Goal: Transaction & Acquisition: Purchase product/service

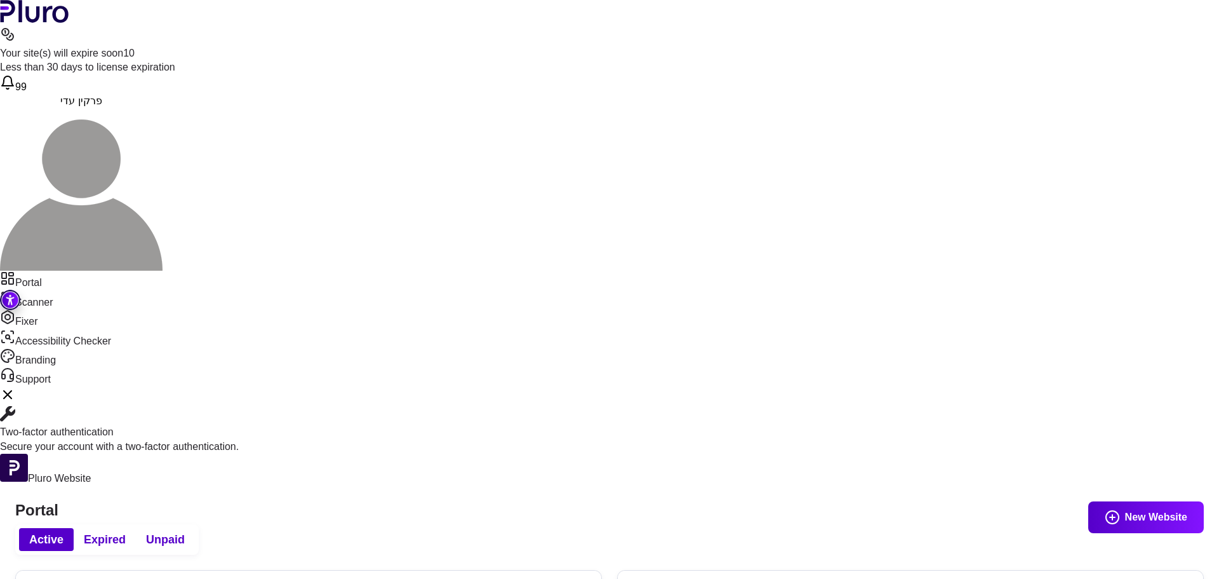
click at [126, 532] on span "Expired" at bounding box center [105, 539] width 42 height 15
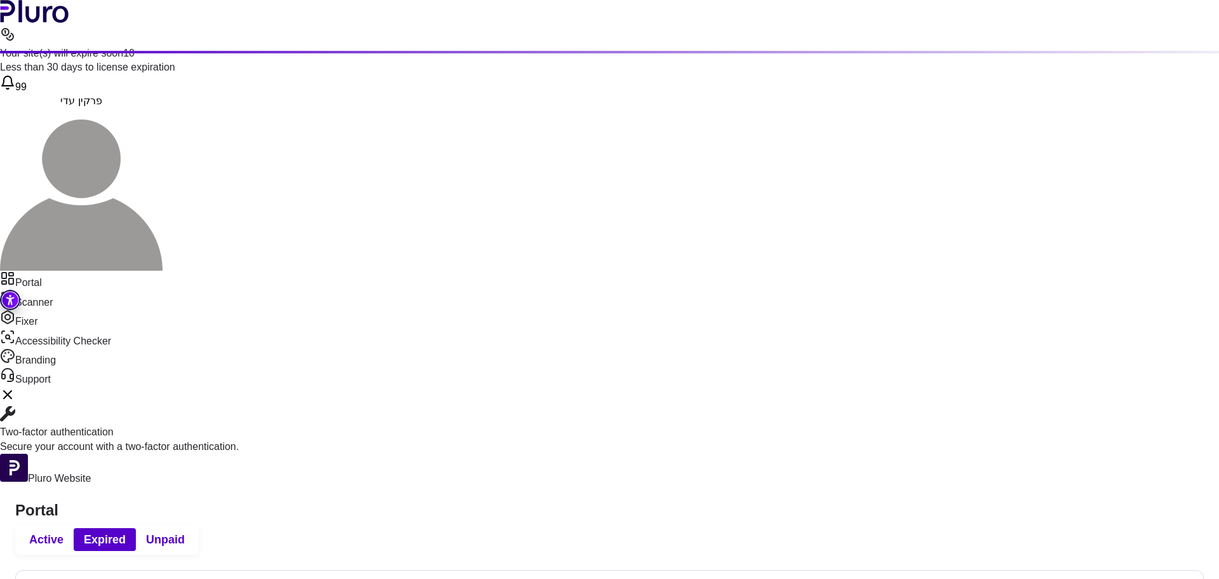
scroll to position [373, 0]
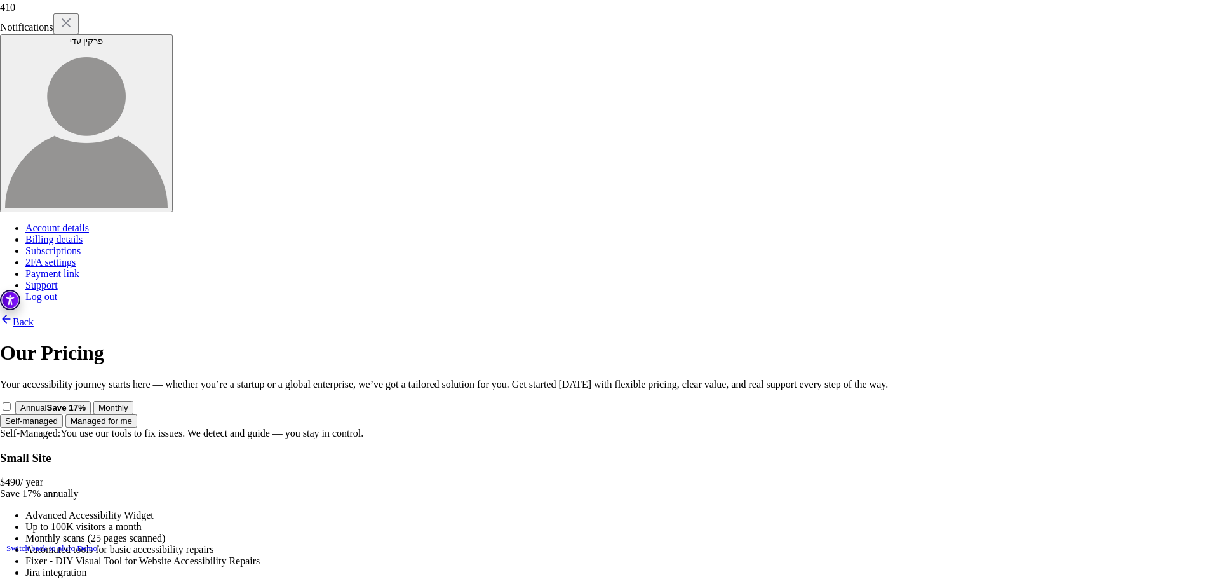
scroll to position [319, 0]
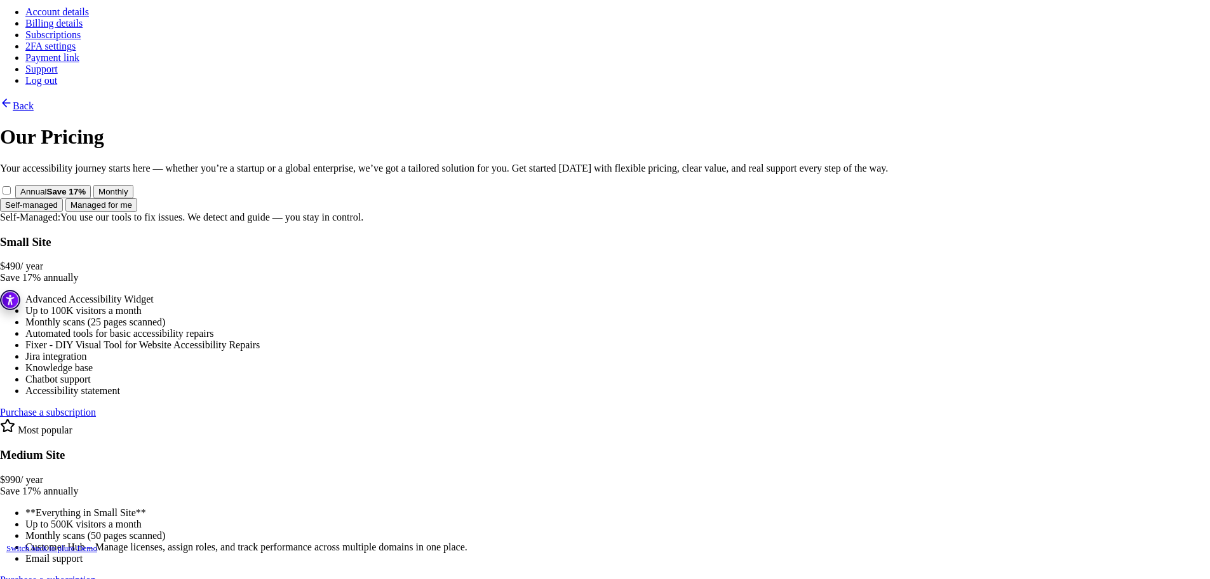
click at [96, 406] on link "Purchase a subscription" at bounding box center [48, 411] width 96 height 11
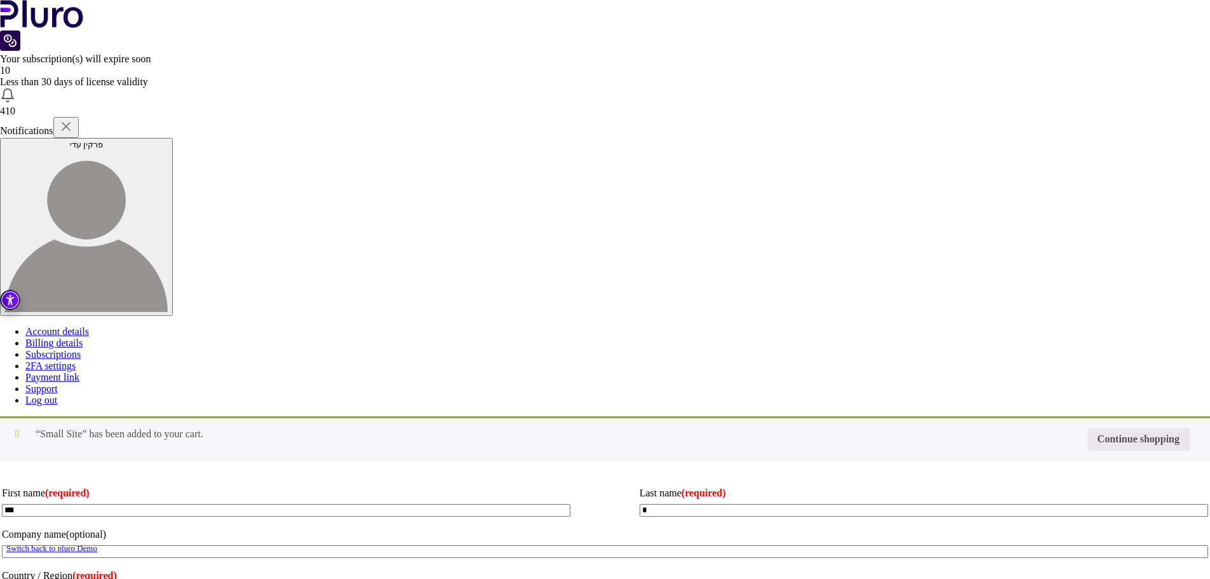
click at [0, 0] on input "Coupon:" at bounding box center [0, 0] width 0 height 0
type input "********"
click at [0, 0] on button "Apply coupon" at bounding box center [0, 0] width 0 height 0
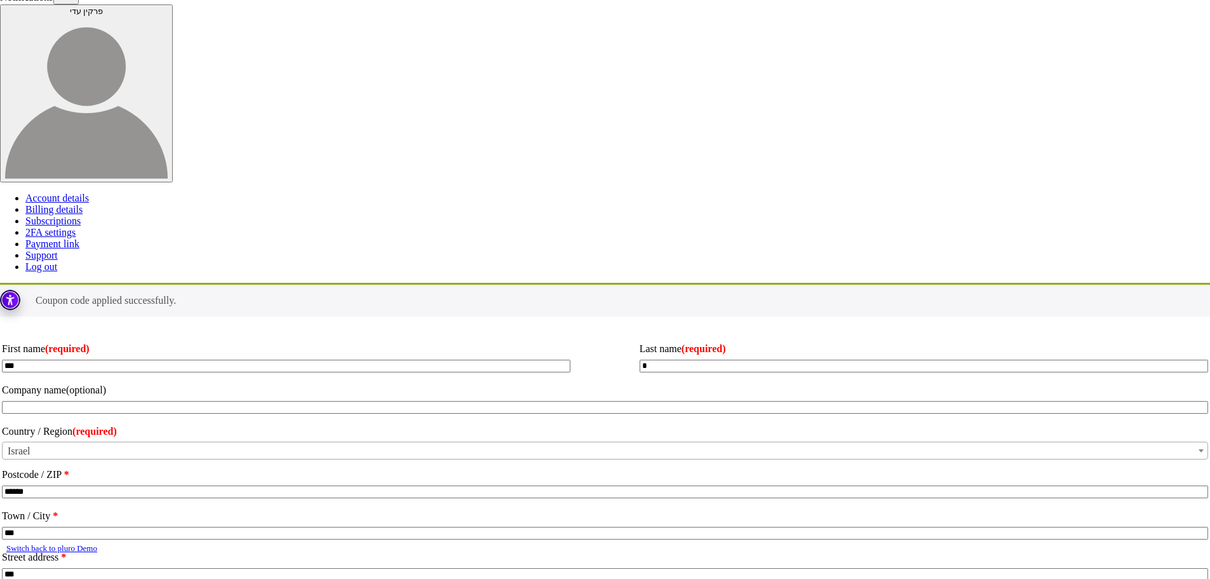
scroll to position [308, 0]
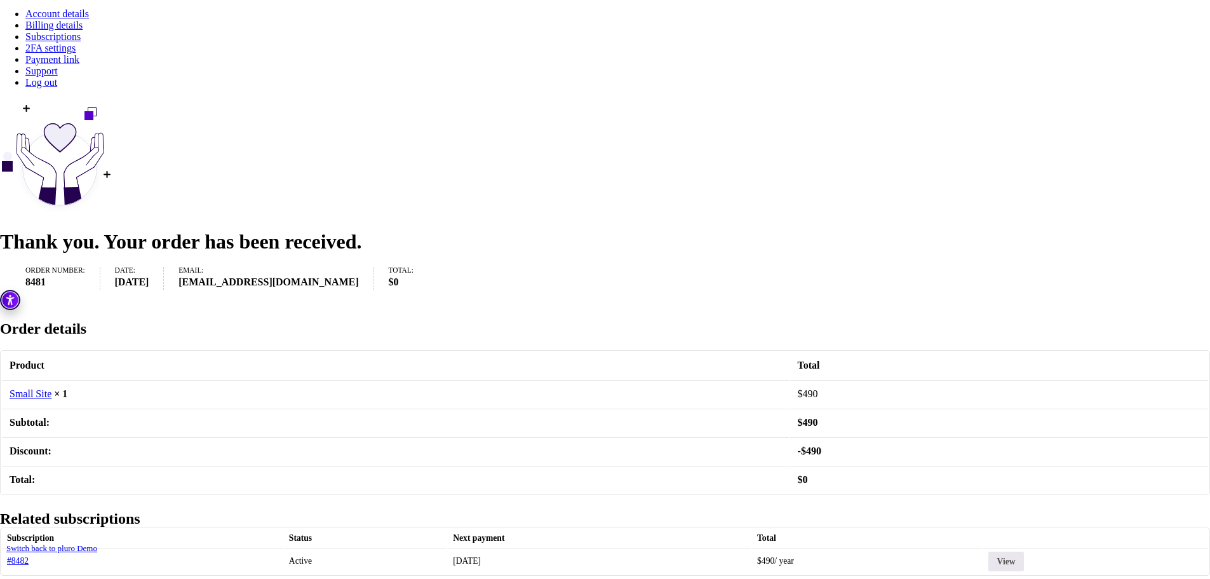
scroll to position [354, 0]
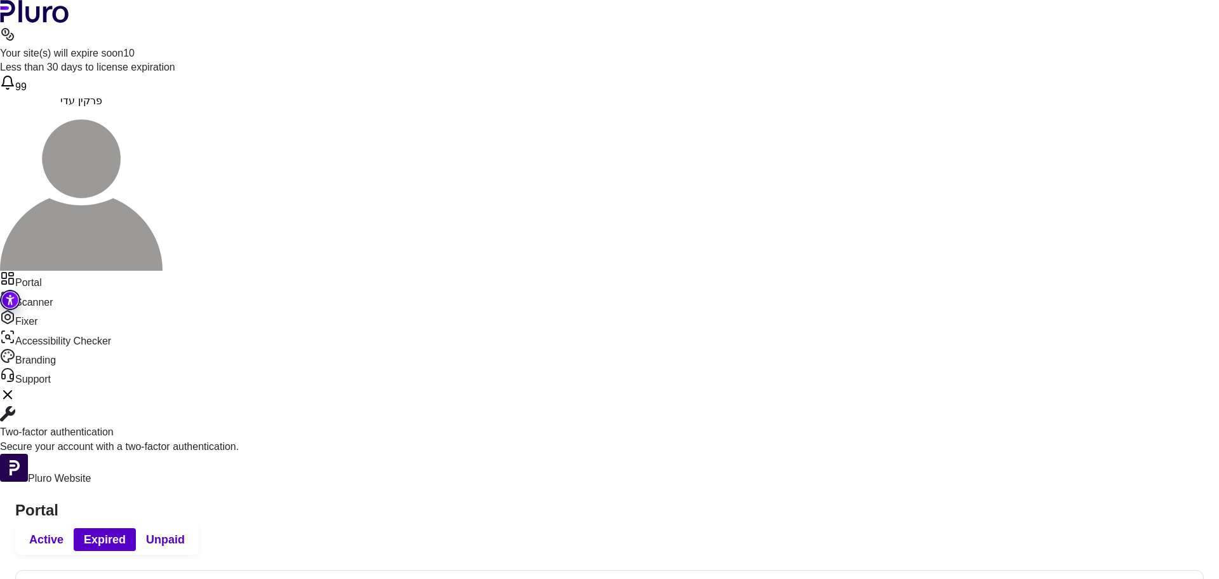
click at [64, 532] on span "Active" at bounding box center [46, 539] width 34 height 15
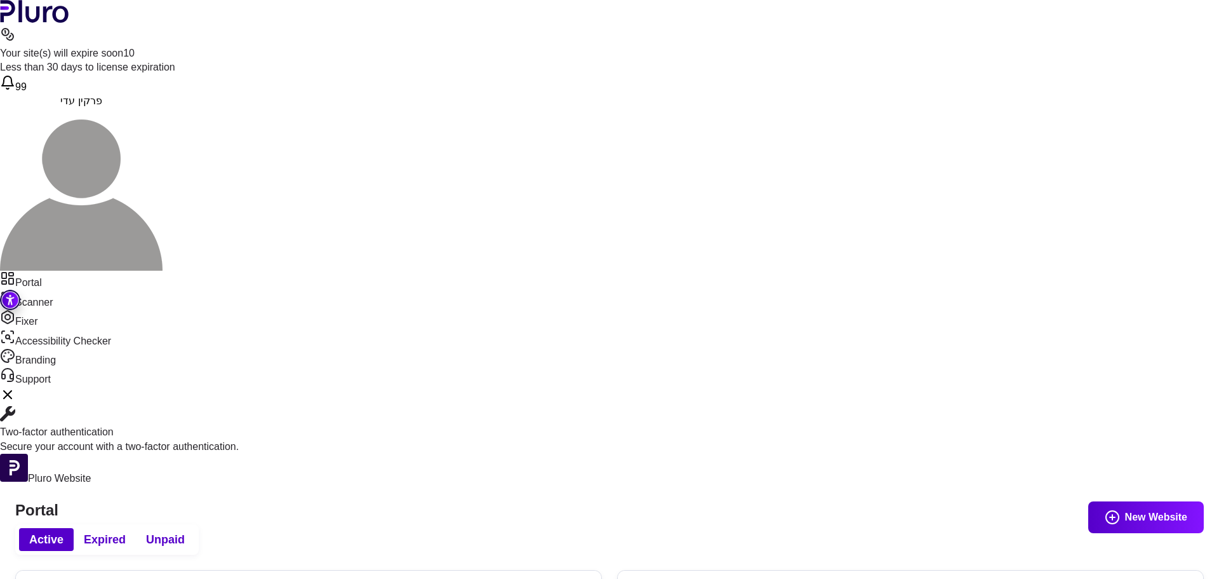
type input "*****"
click at [126, 532] on span "Expired" at bounding box center [105, 539] width 42 height 15
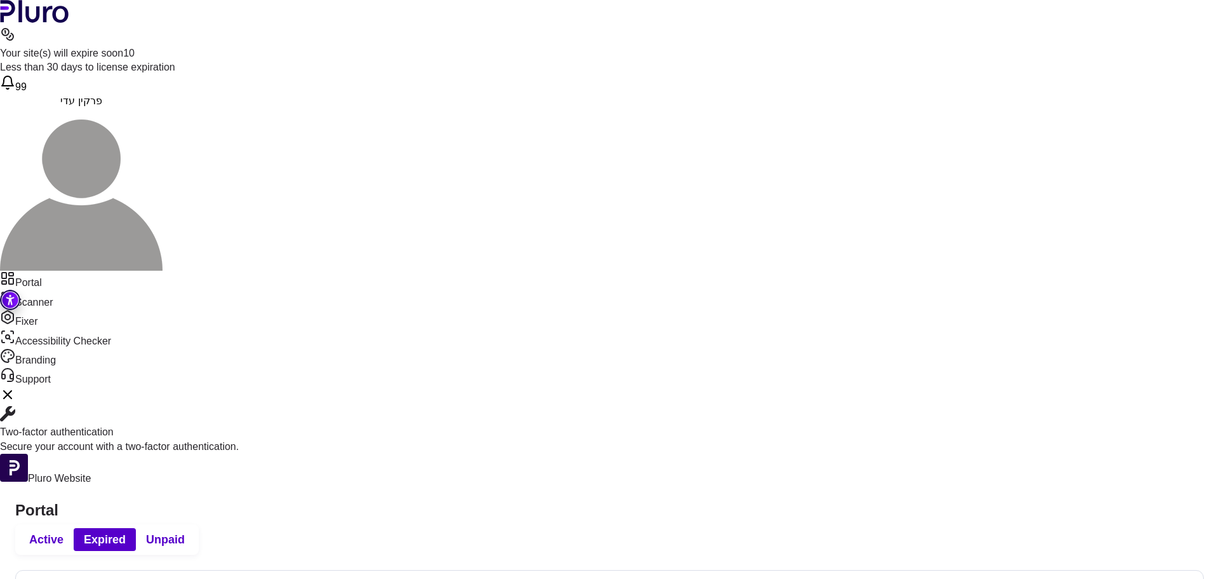
click at [64, 532] on span "Active" at bounding box center [46, 539] width 34 height 15
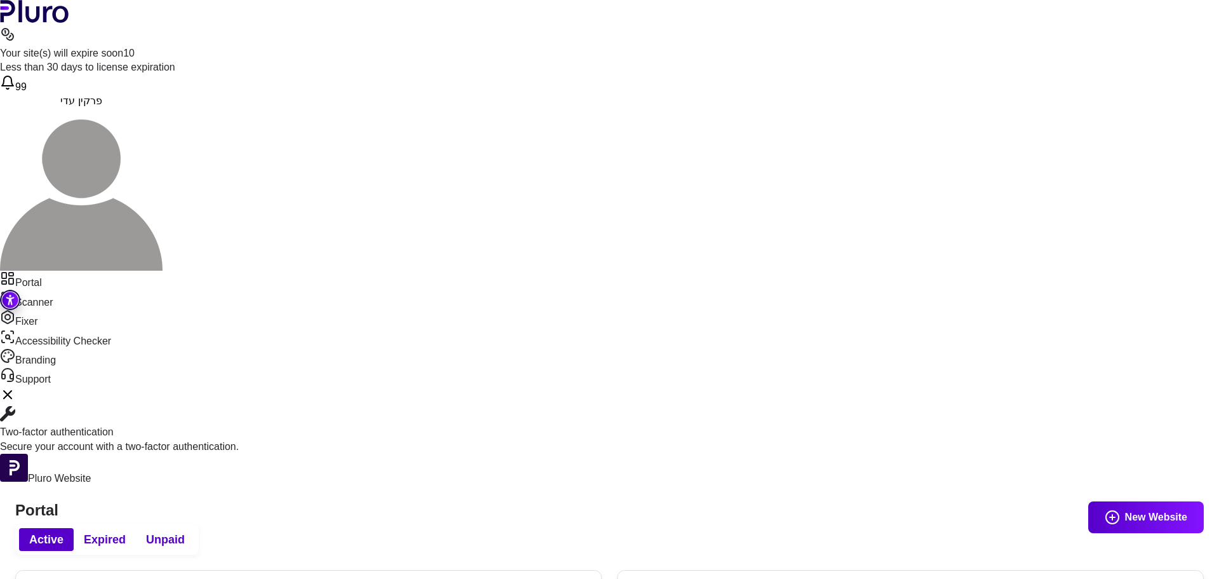
type input "***"
click at [126, 532] on span "Expired" at bounding box center [105, 539] width 42 height 15
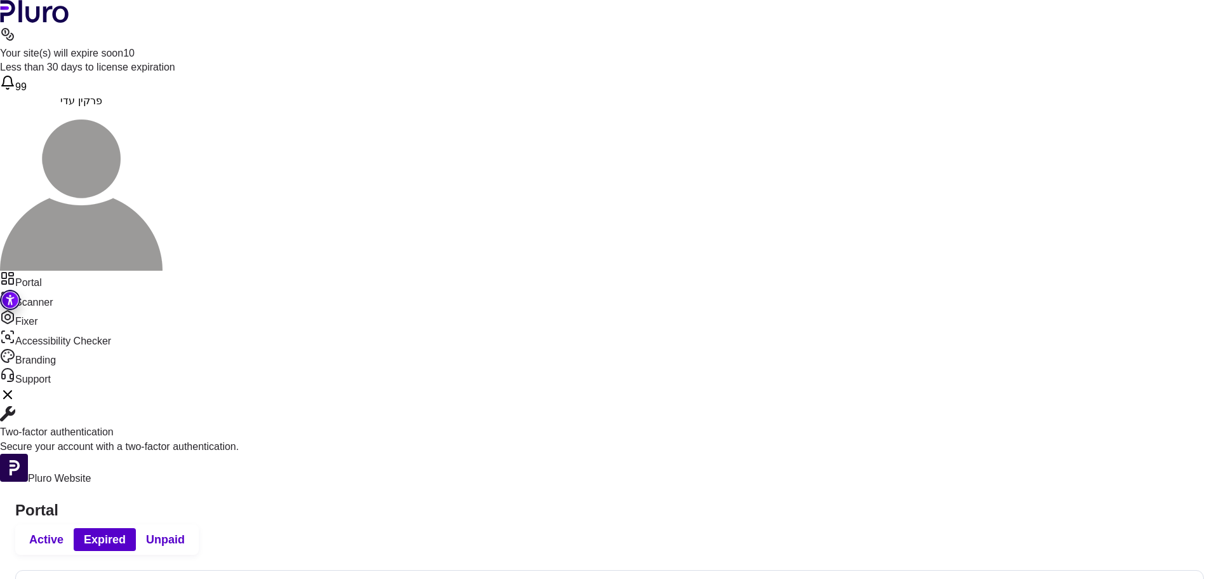
scroll to position [373, 0]
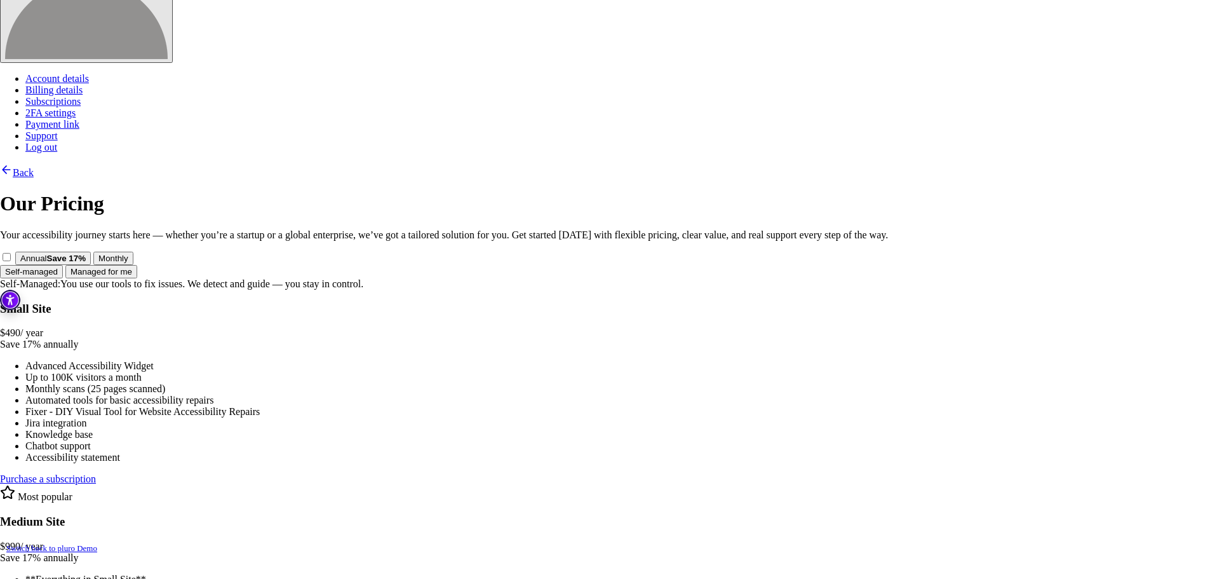
scroll to position [254, 0]
click at [96, 472] on link "Purchase a subscription" at bounding box center [48, 477] width 96 height 11
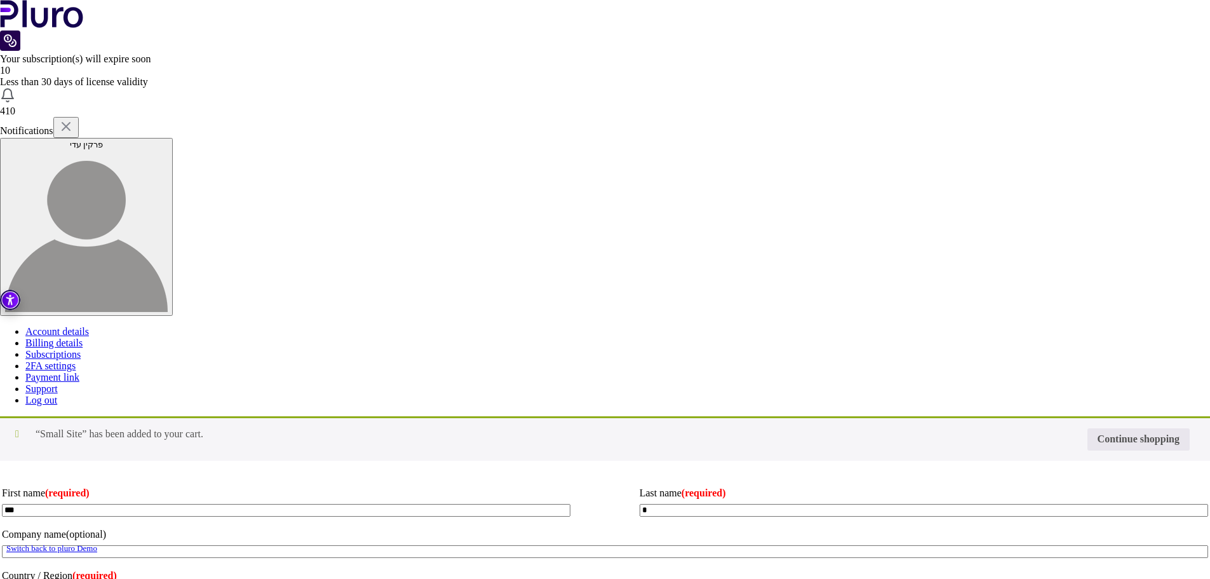
click at [0, 0] on input "Coupon:" at bounding box center [0, 0] width 0 height 0
type input "********"
click at [0, 0] on button "Apply coupon" at bounding box center [0, 0] width 0 height 0
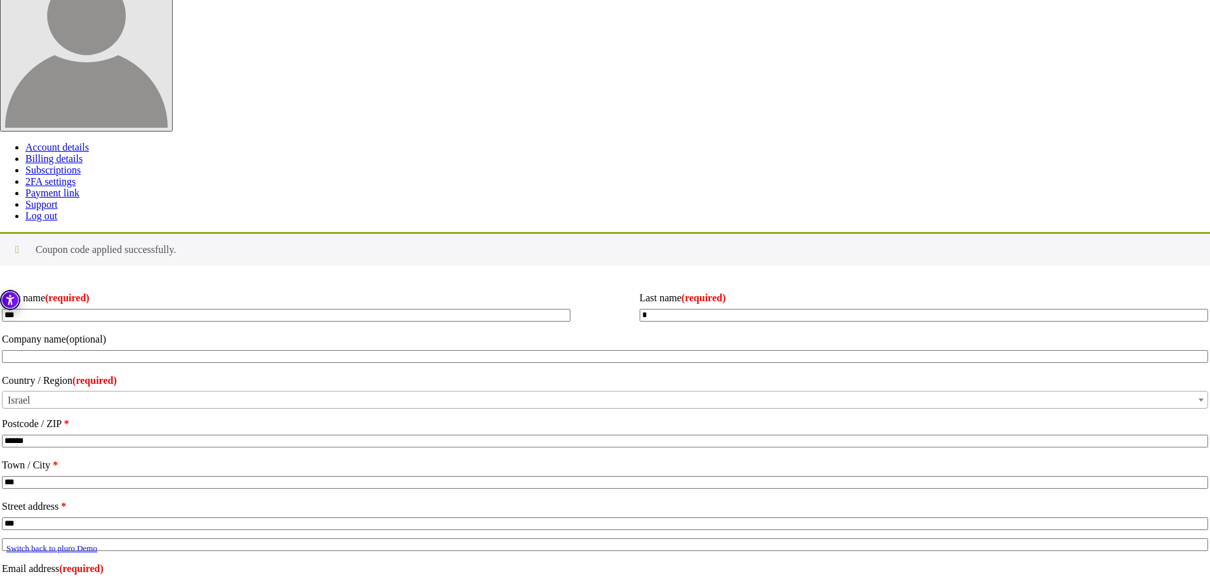
scroll to position [254, 0]
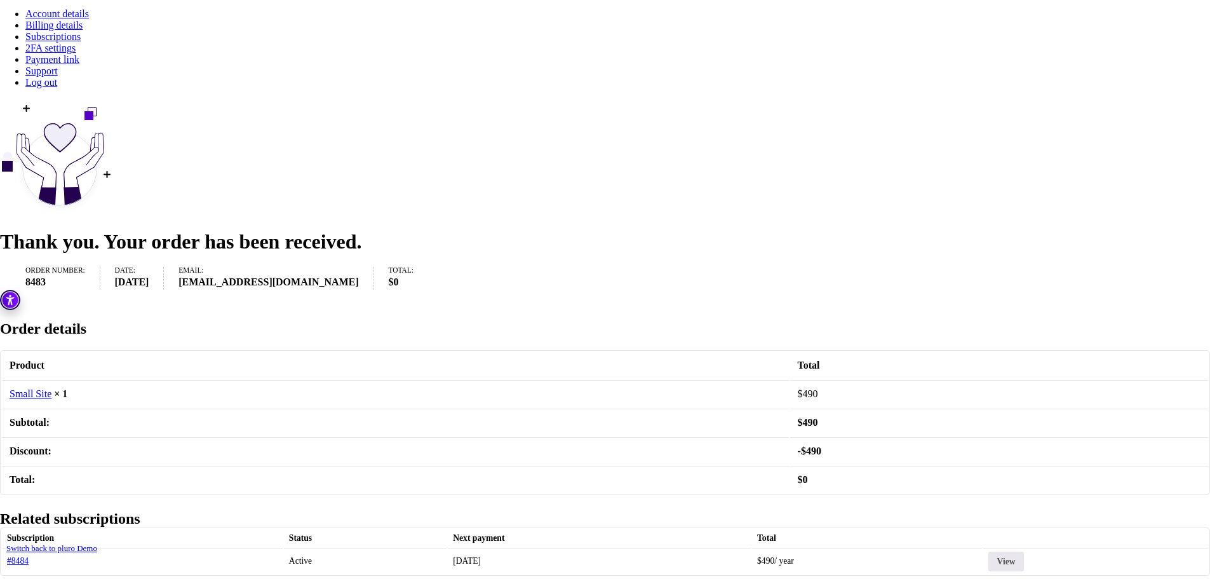
scroll to position [354, 0]
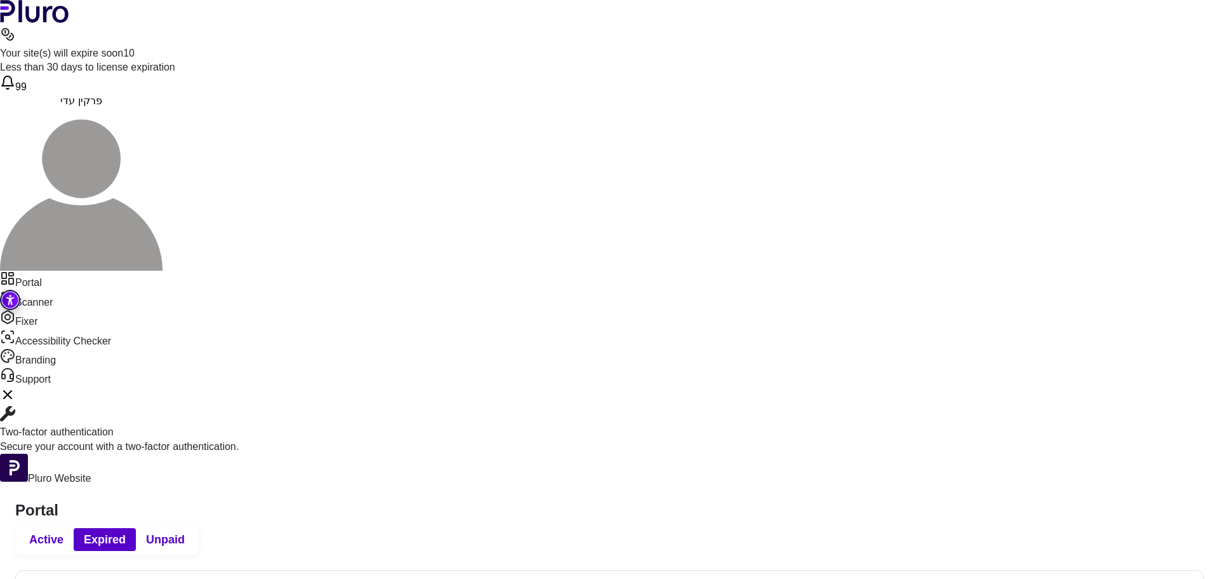
click at [64, 532] on span "Active" at bounding box center [46, 539] width 34 height 15
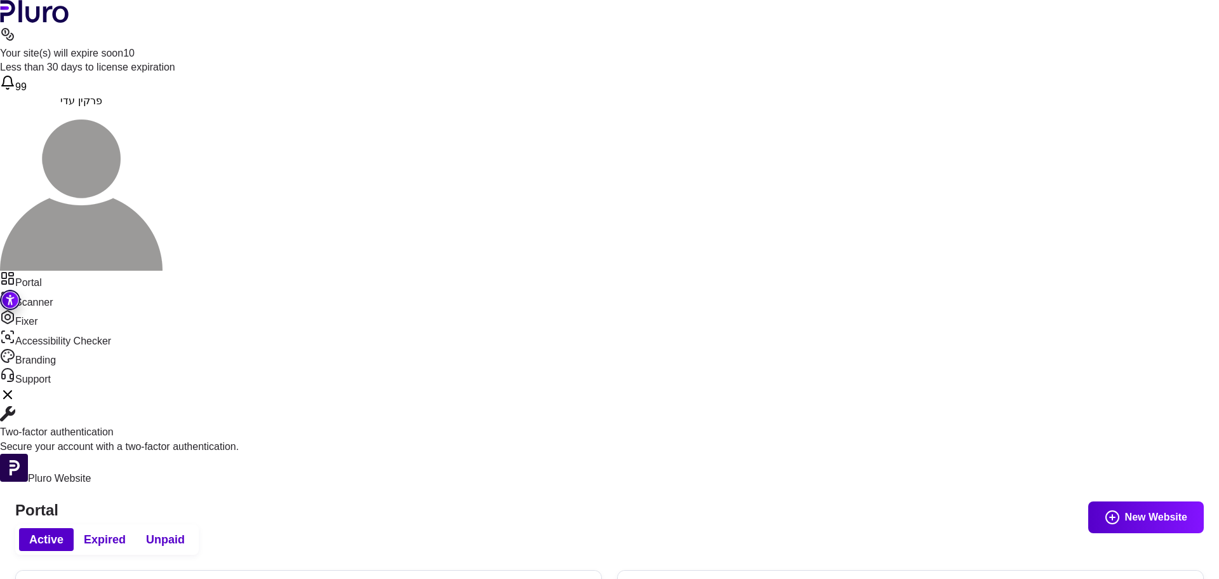
type input "***"
click at [126, 532] on span "Expired" at bounding box center [105, 539] width 42 height 15
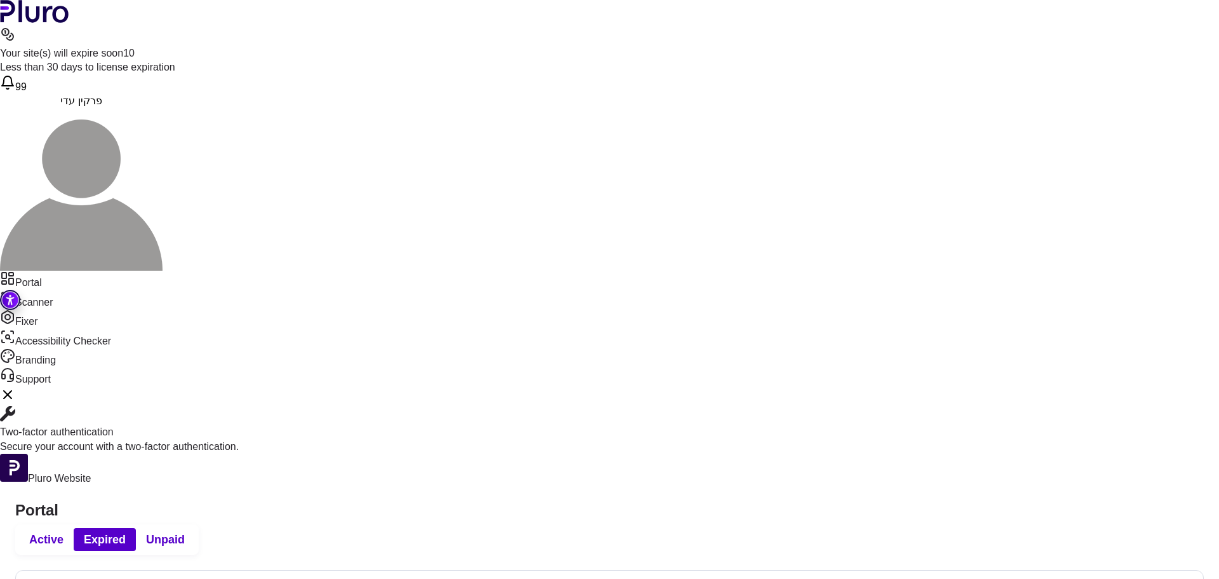
scroll to position [254, 0]
drag, startPoint x: 317, startPoint y: 240, endPoint x: 201, endPoint y: 229, distance: 116.8
copy td "b2b.cellcom.co.il"
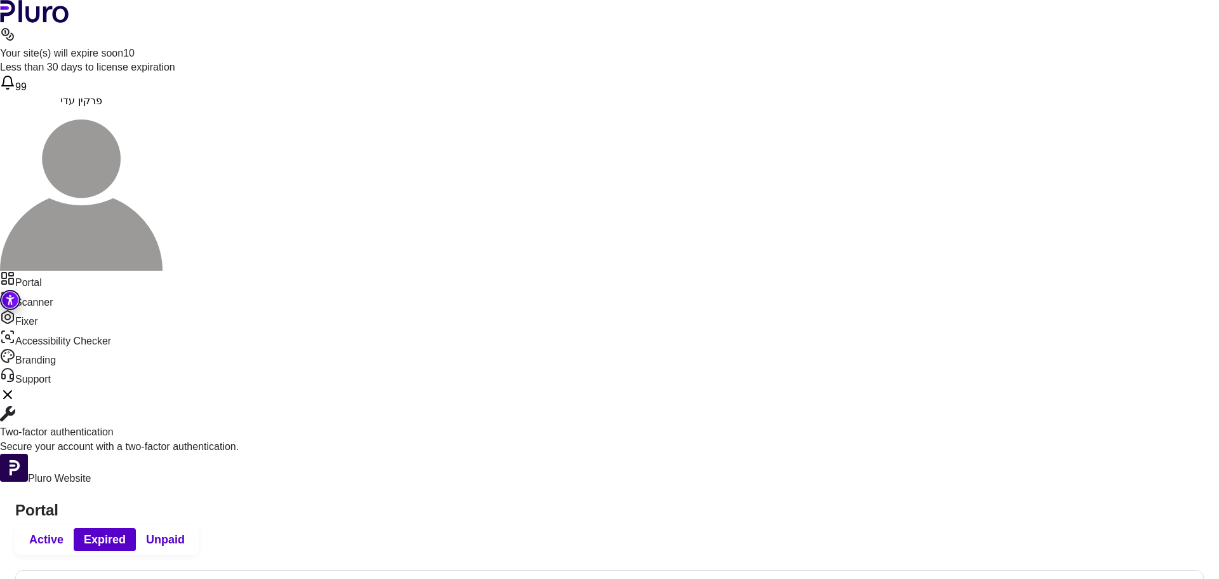
copy td "b2b.cellcom.co.il"
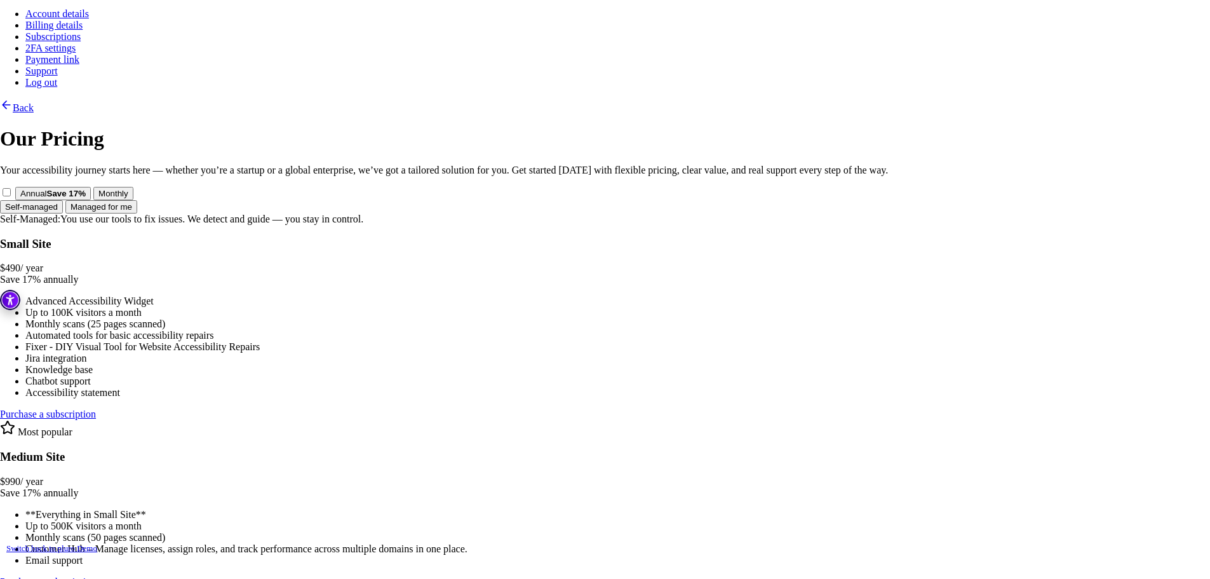
scroll to position [319, 0]
click at [96, 406] on link "Purchase a subscription" at bounding box center [48, 411] width 96 height 11
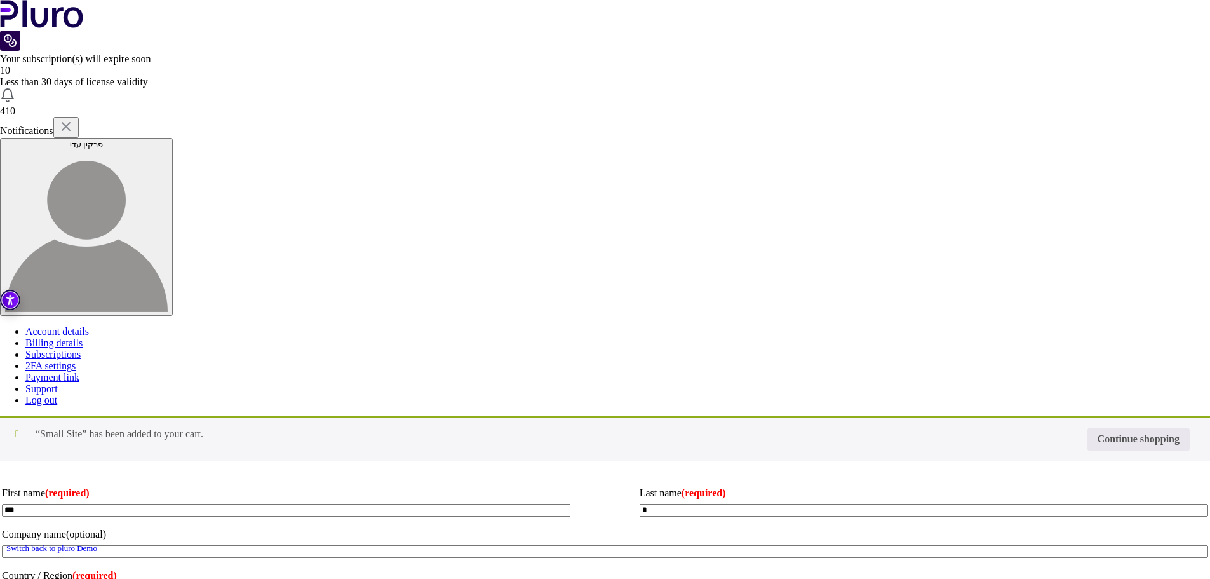
click at [0, 0] on input "Coupon:" at bounding box center [0, 0] width 0 height 0
type input "*"
type input "********"
click at [0, 0] on button "Apply coupon" at bounding box center [0, 0] width 0 height 0
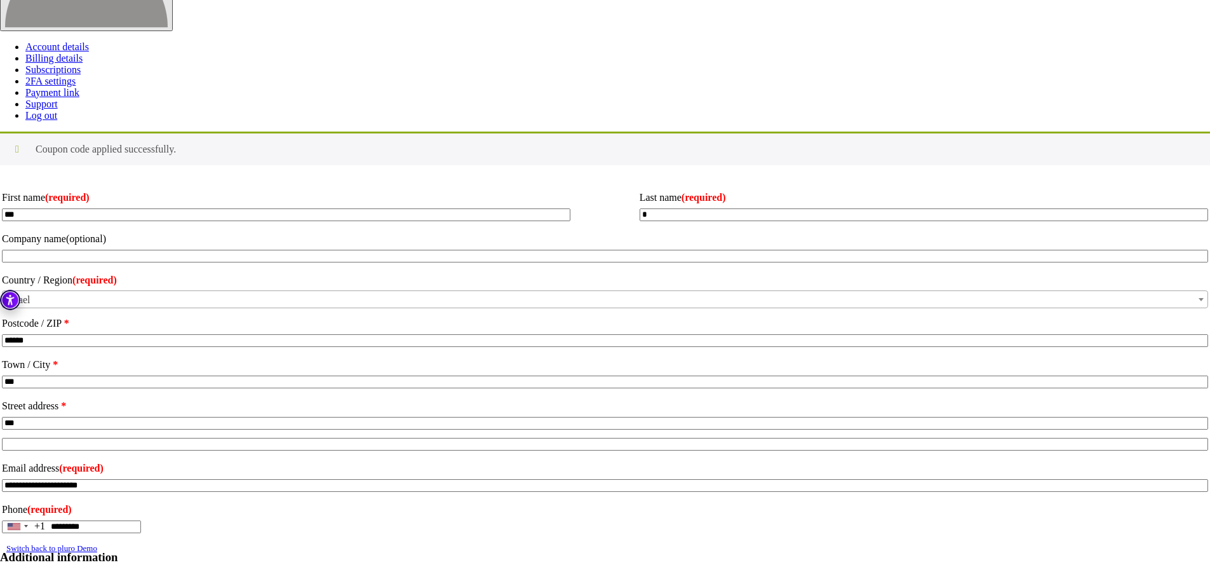
scroll to position [307, 0]
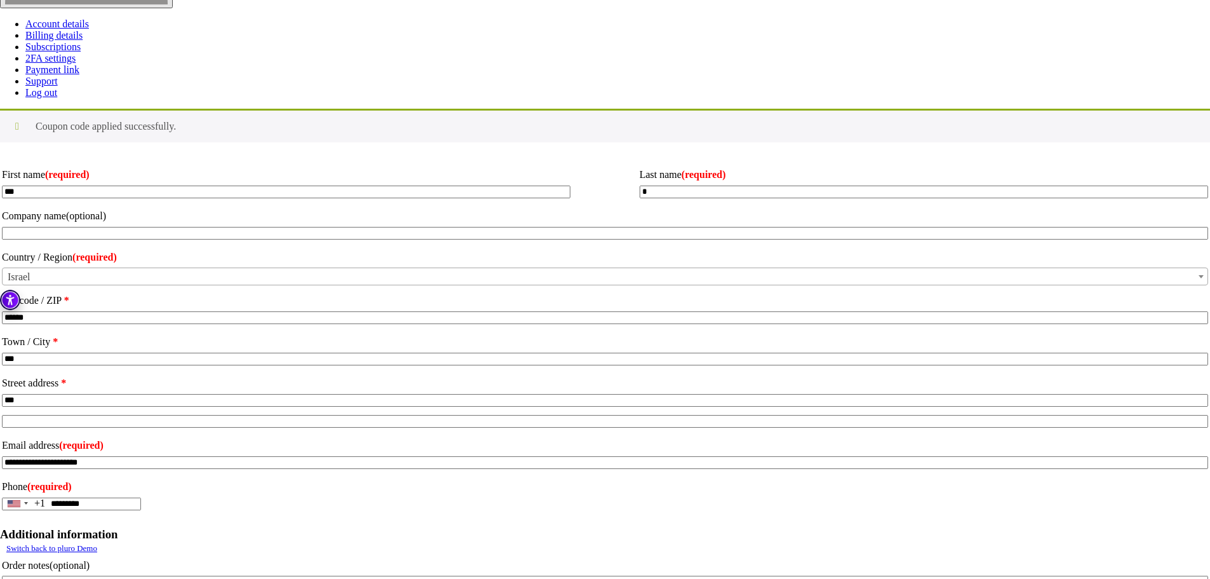
drag, startPoint x: 678, startPoint y: 332, endPoint x: 685, endPoint y: 337, distance: 8.3
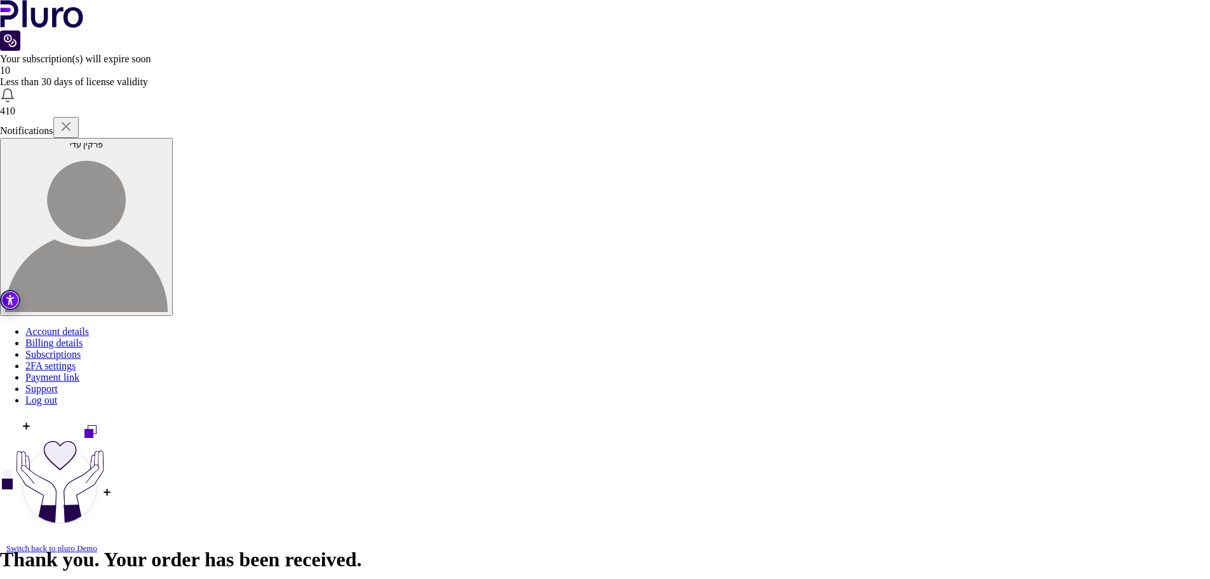
scroll to position [354, 0]
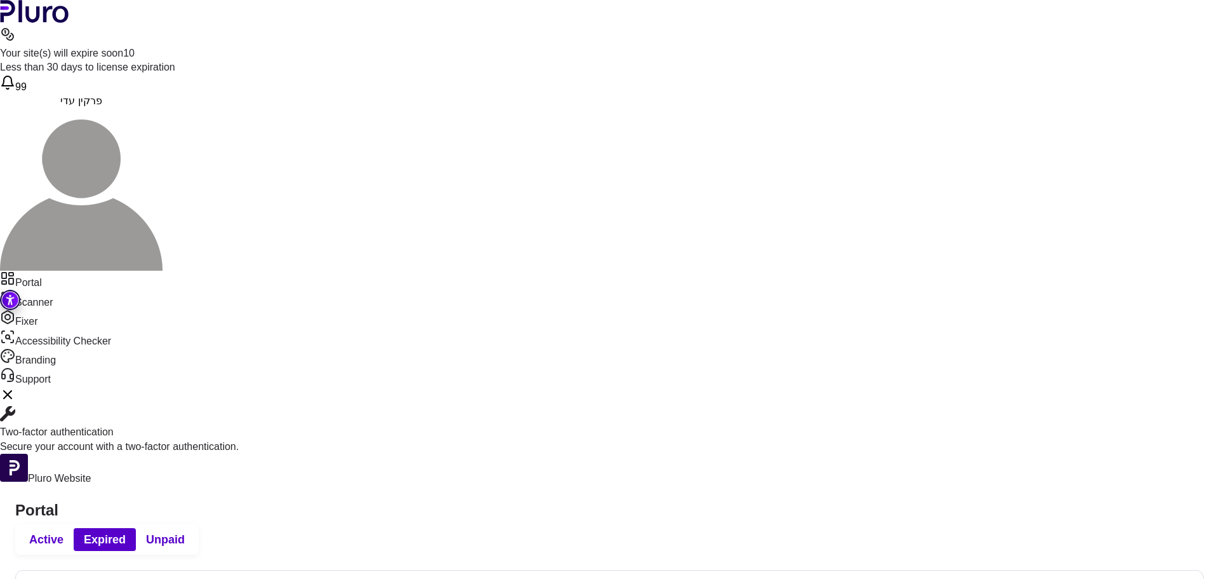
click at [64, 532] on span "Active" at bounding box center [46, 539] width 34 height 15
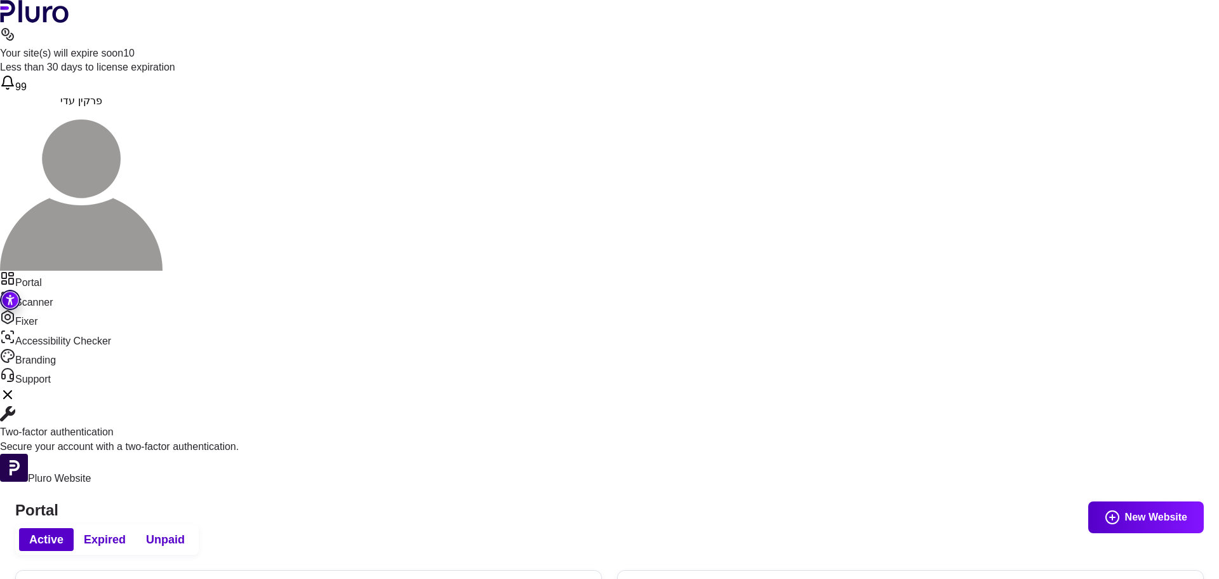
type input "***"
click at [199, 524] on div "Active Expired Unpaid" at bounding box center [107, 539] width 184 height 30
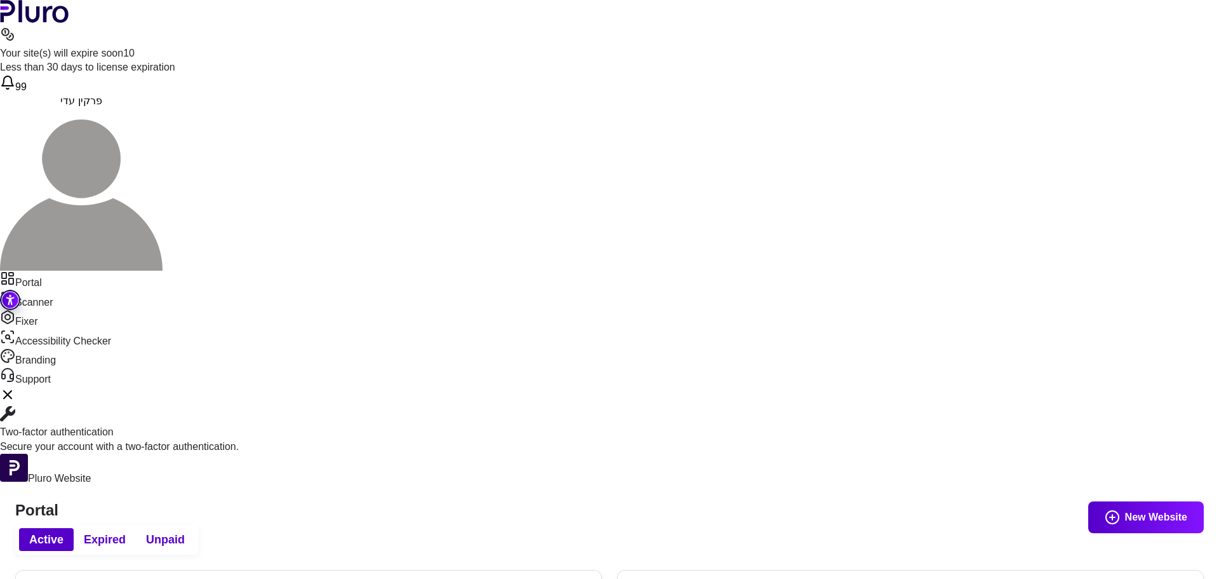
click at [126, 532] on span "Expired" at bounding box center [105, 539] width 42 height 15
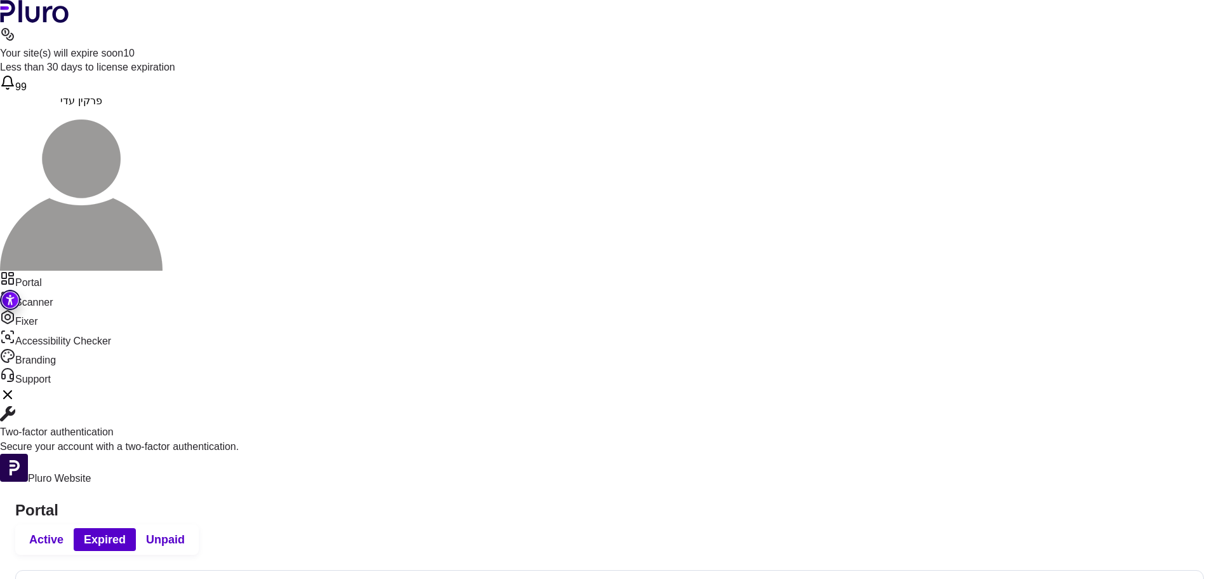
scroll to position [56, 0]
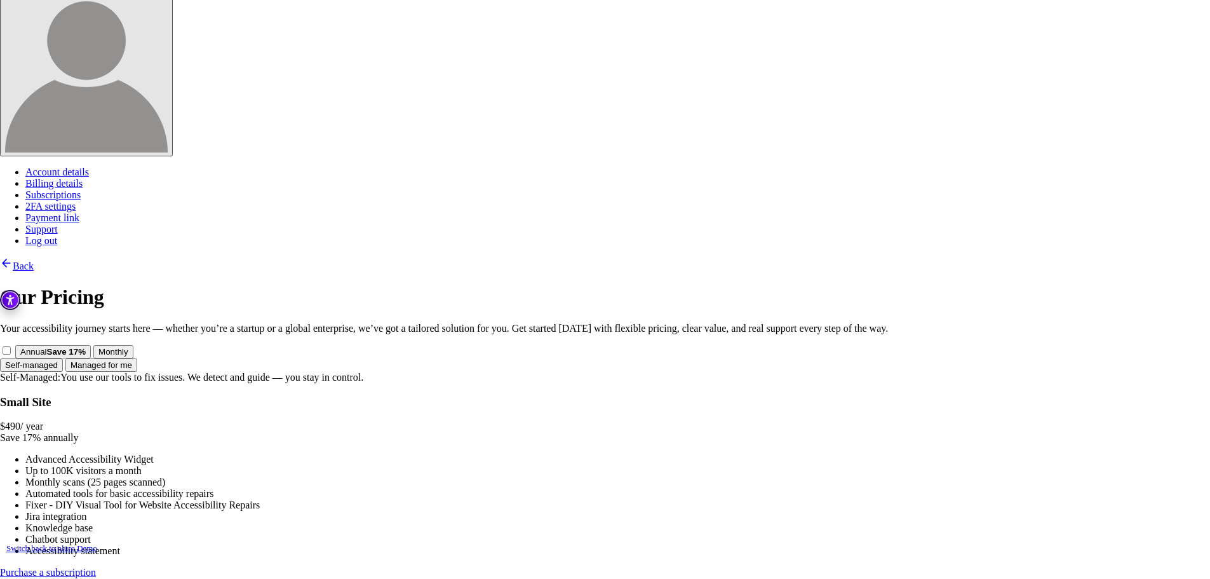
scroll to position [319, 0]
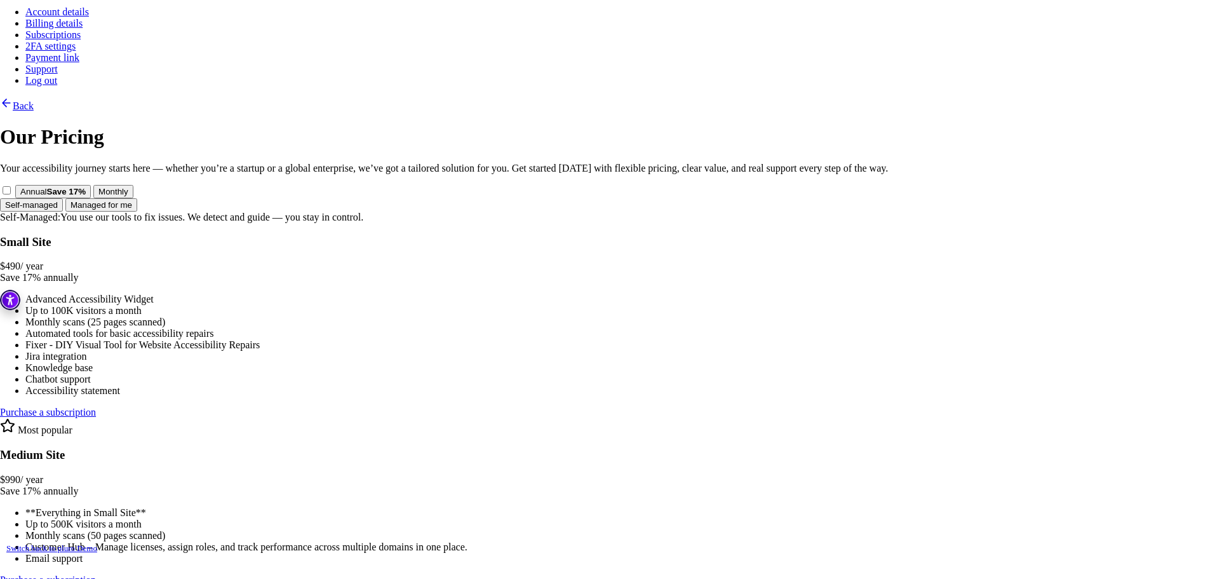
click at [96, 406] on link "Purchase a subscription" at bounding box center [48, 411] width 96 height 11
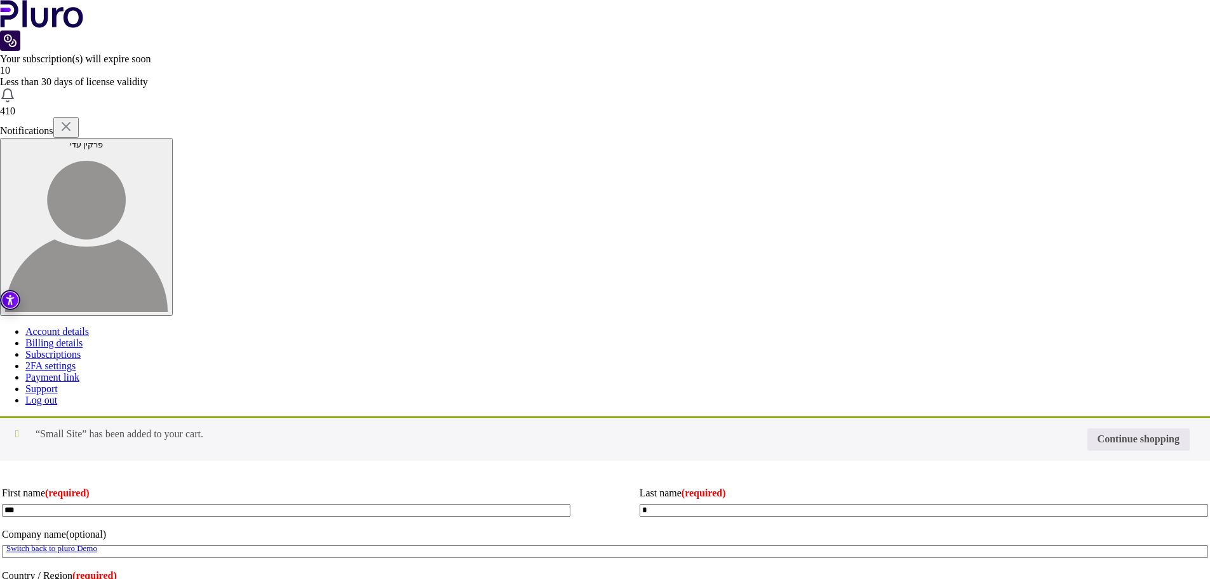
click at [0, 0] on input "Coupon:" at bounding box center [0, 0] width 0 height 0
type input "********"
click at [0, 0] on button "Apply coupon" at bounding box center [0, 0] width 0 height 0
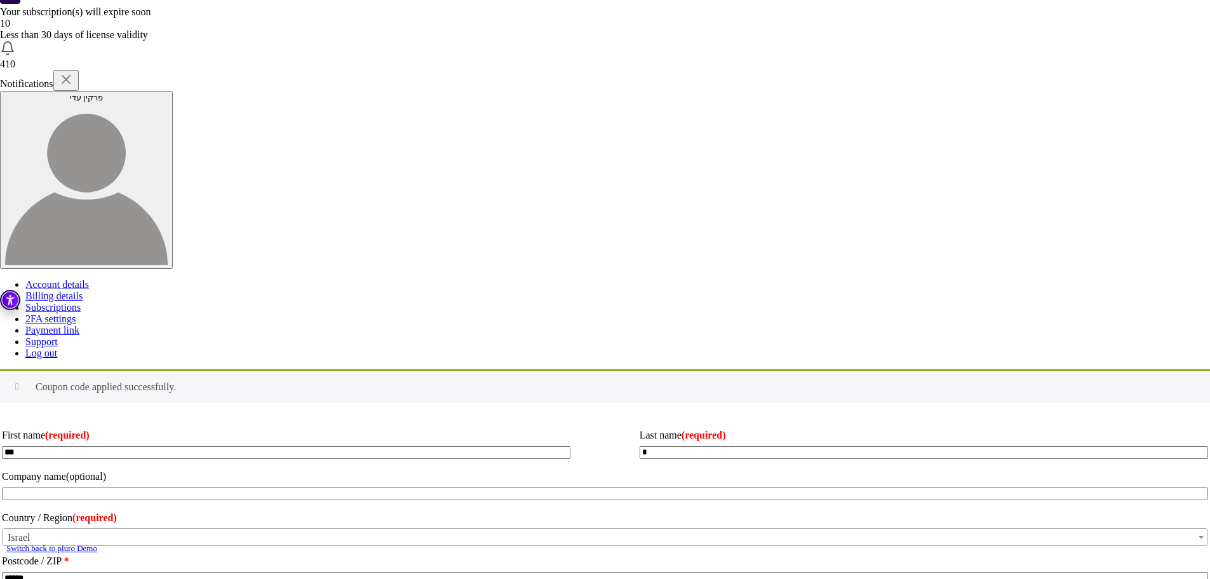
scroll to position [191, 0]
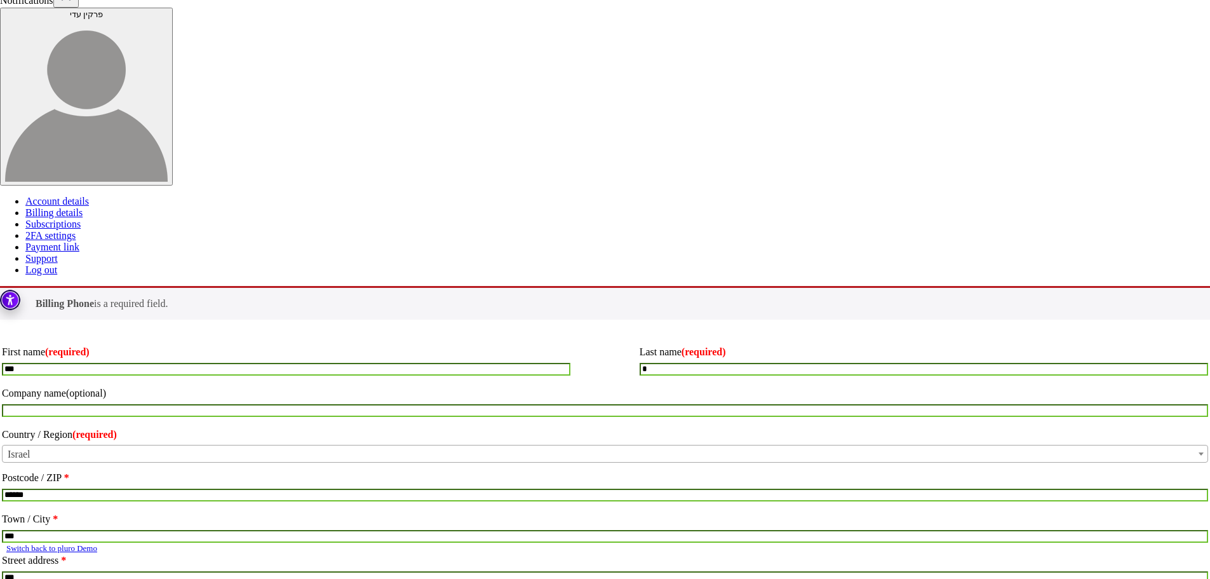
scroll to position [124, 0]
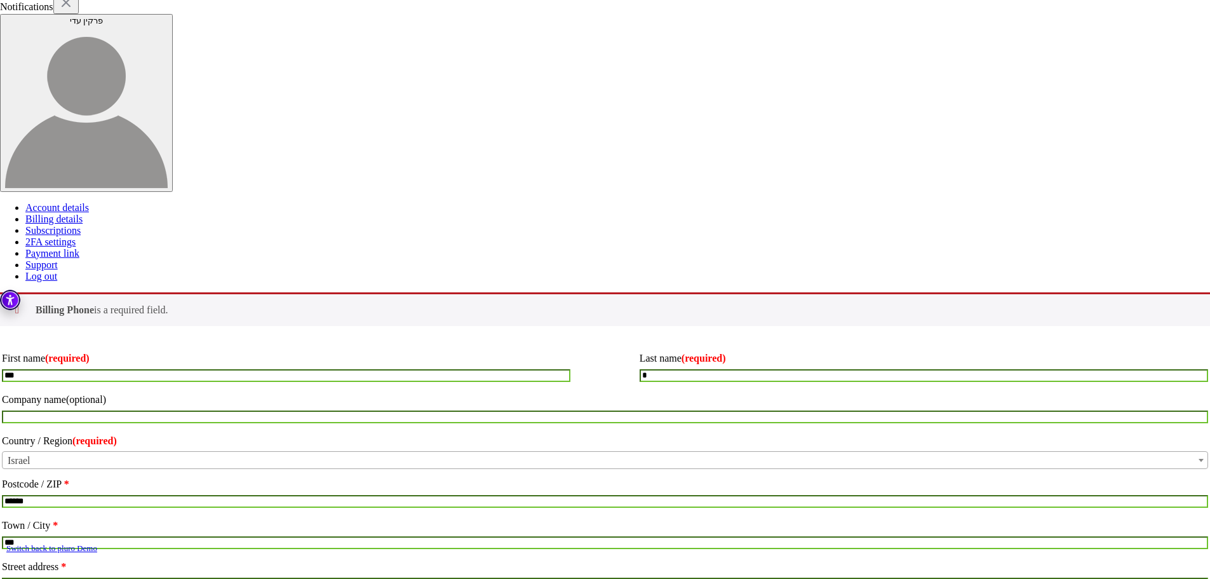
click at [0, 0] on input "********" at bounding box center [0, 0] width 0 height 0
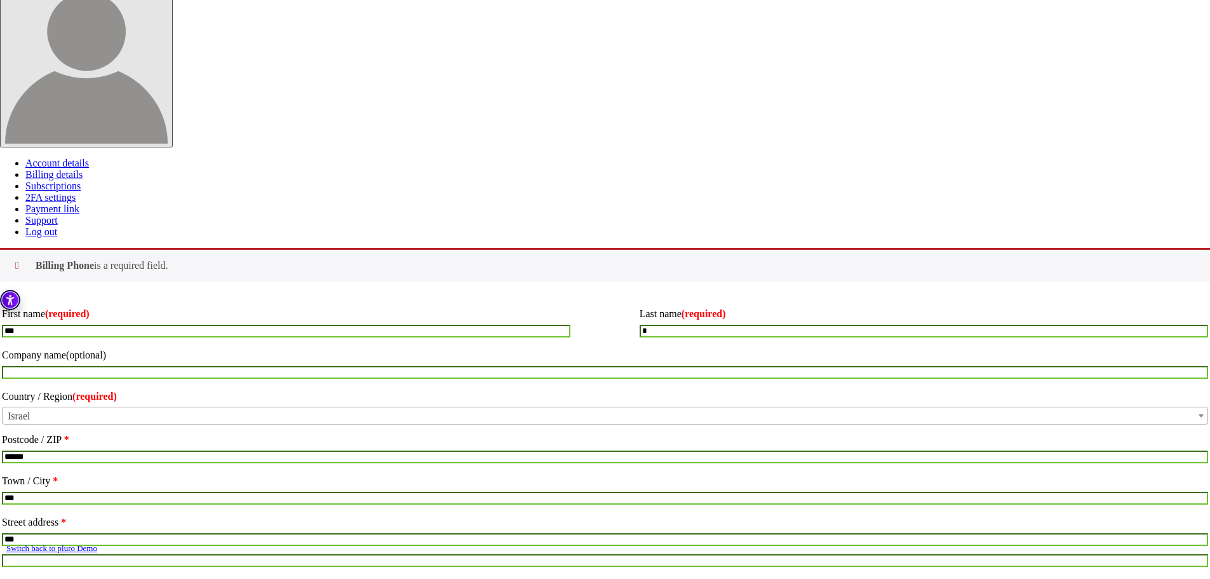
scroll to position [0, 0]
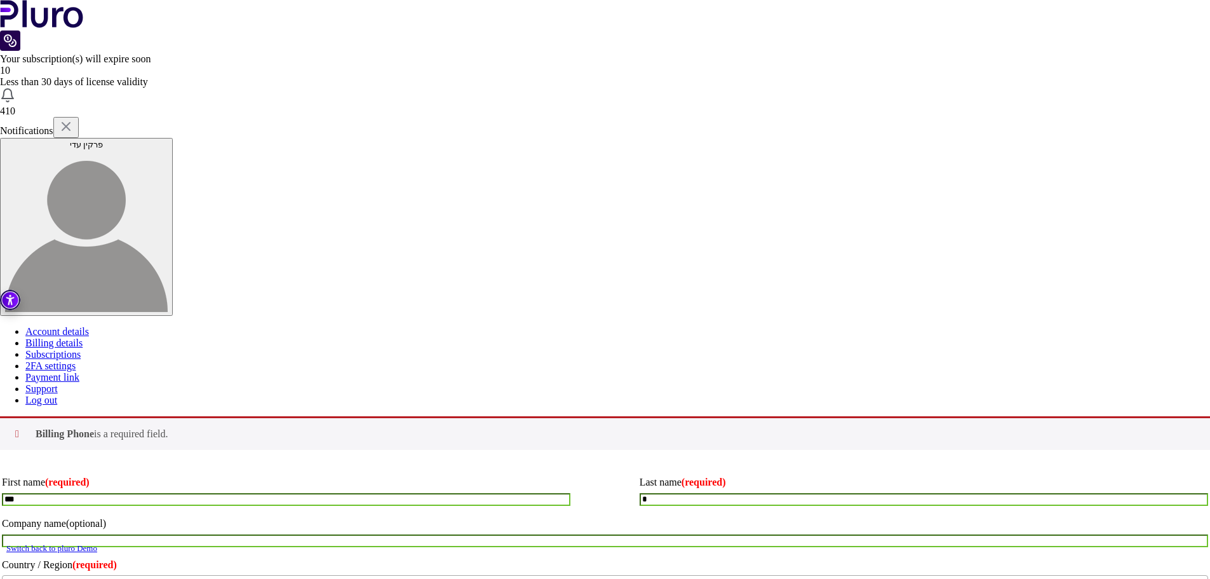
click at [0, 0] on input "********" at bounding box center [0, 0] width 0 height 0
click at [0, 0] on button "Apply coupon" at bounding box center [0, 0] width 0 height 0
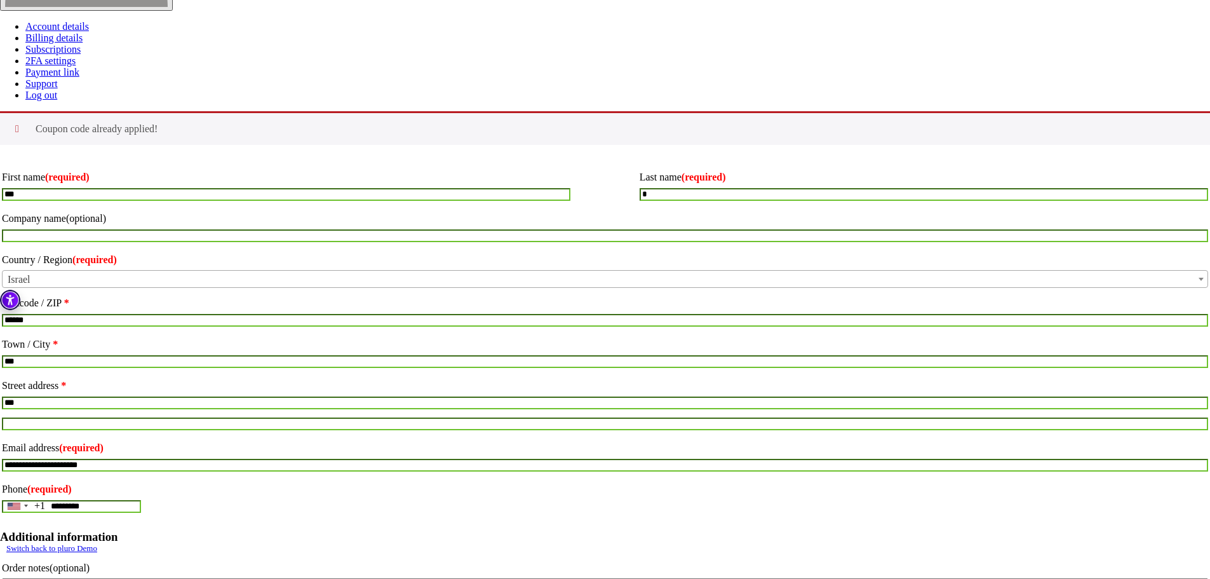
scroll to position [307, 0]
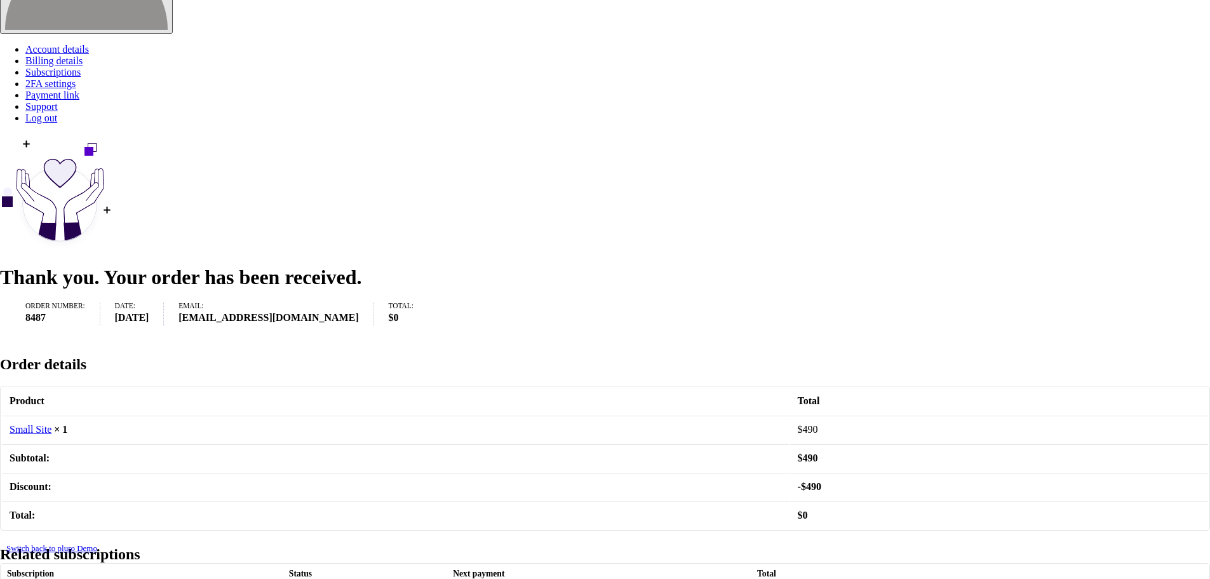
scroll to position [318, 0]
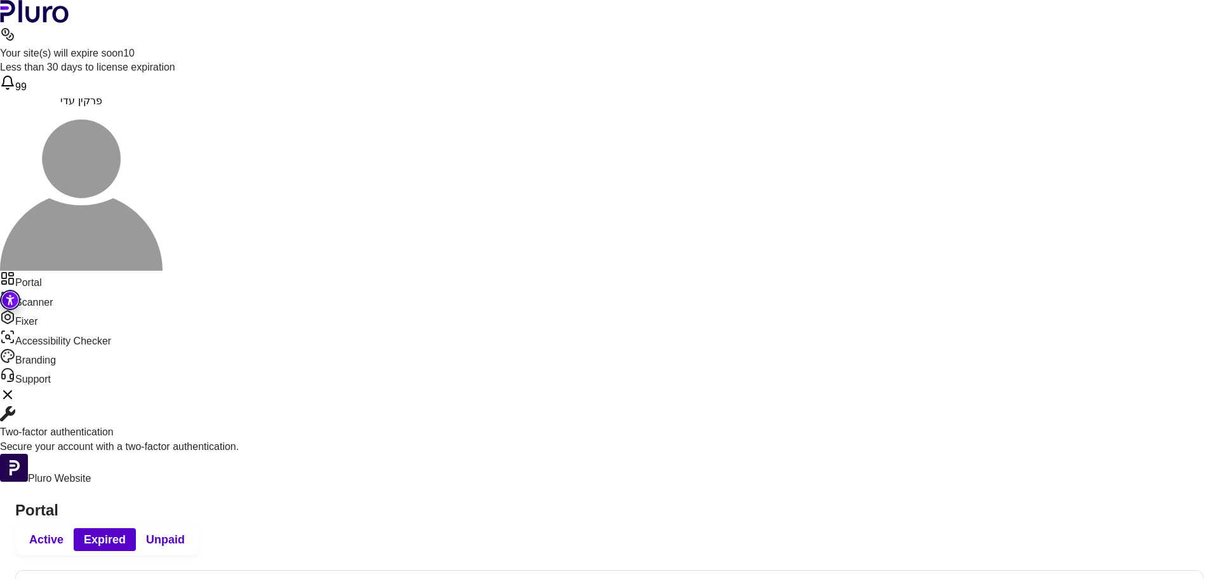
click at [64, 532] on span "Active" at bounding box center [46, 539] width 34 height 15
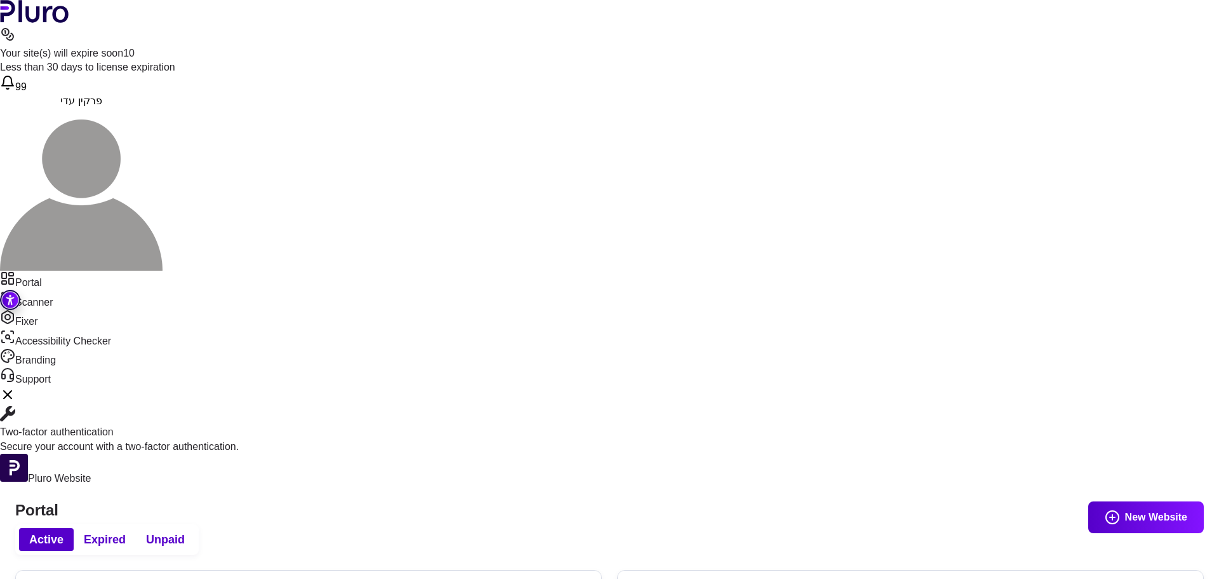
type input "***"
click at [126, 532] on span "Expired" at bounding box center [105, 539] width 42 height 15
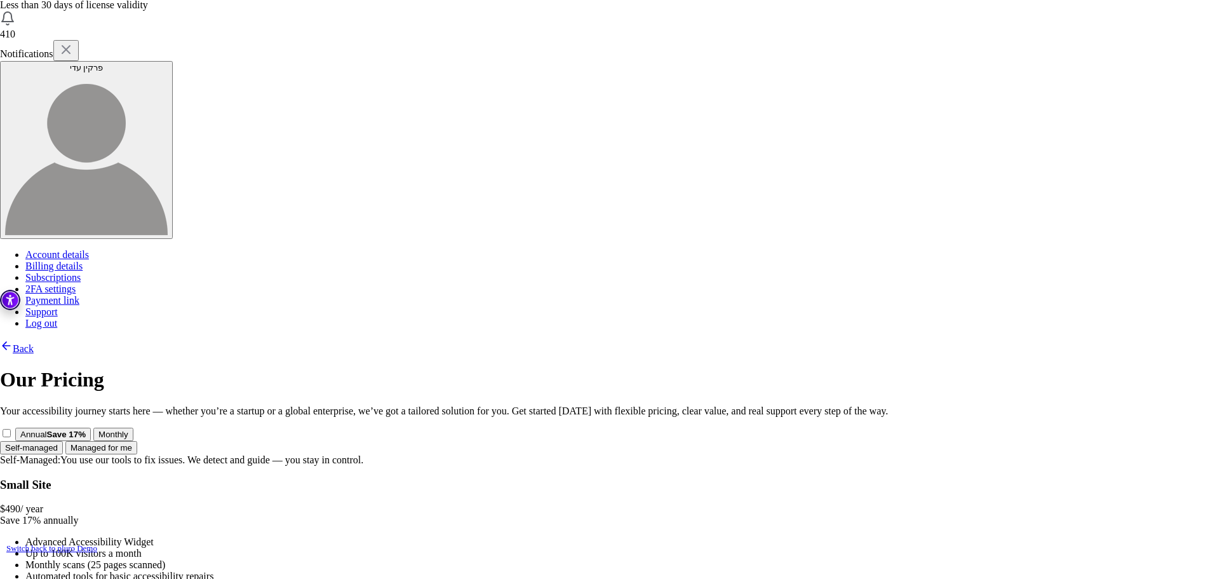
scroll to position [254, 0]
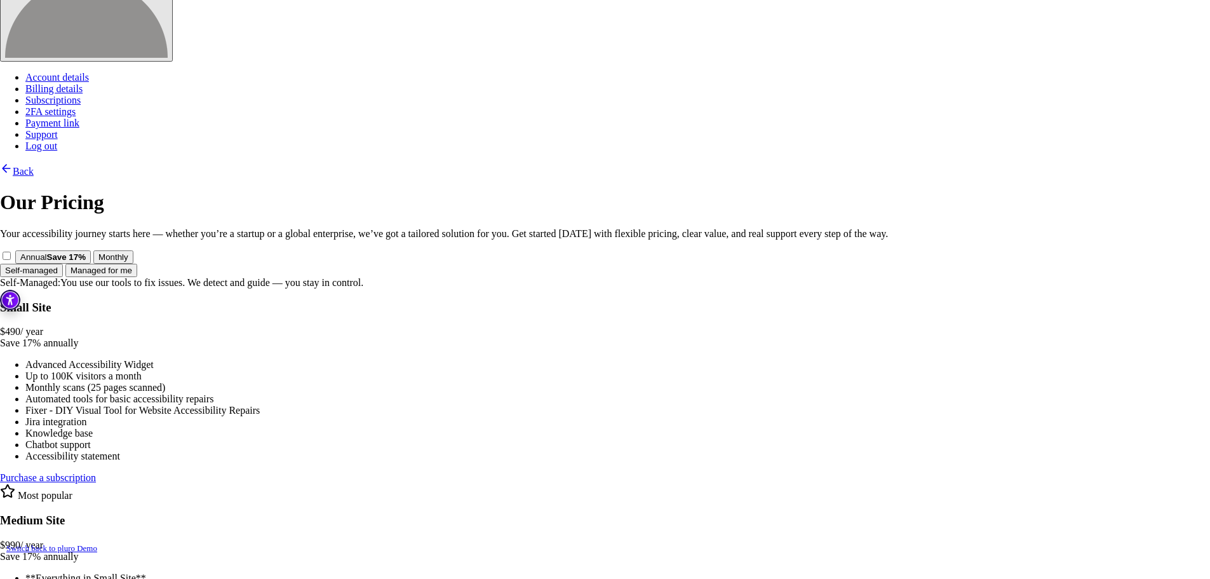
click at [96, 472] on link "Purchase a subscription" at bounding box center [48, 477] width 96 height 11
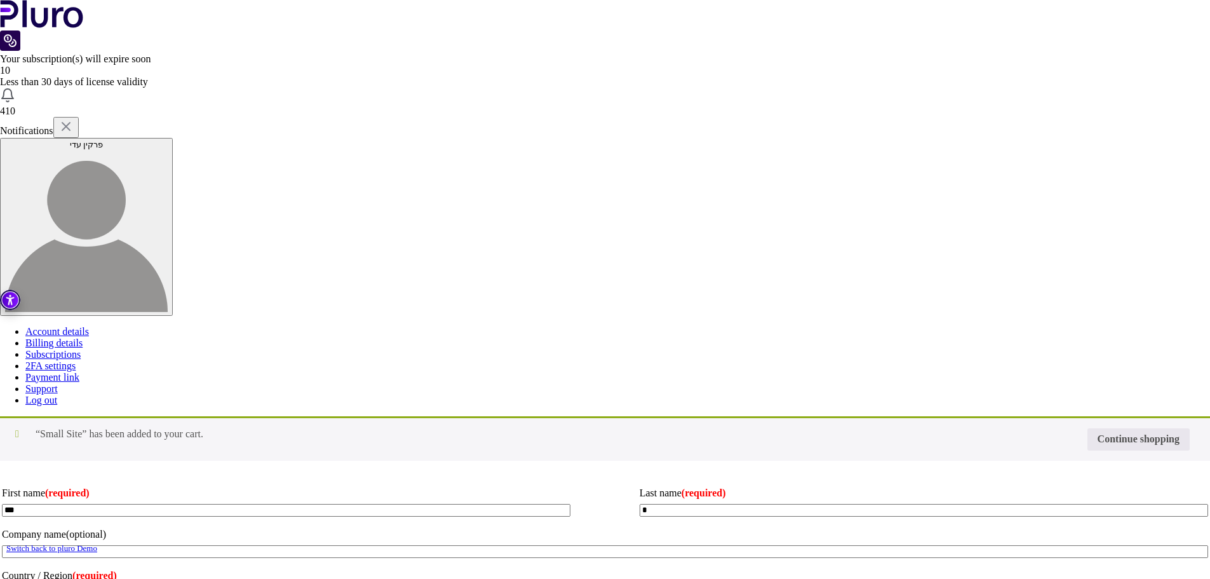
click at [0, 0] on input "Coupon:" at bounding box center [0, 0] width 0 height 0
type input "********"
click at [0, 0] on button "Apply coupon" at bounding box center [0, 0] width 0 height 0
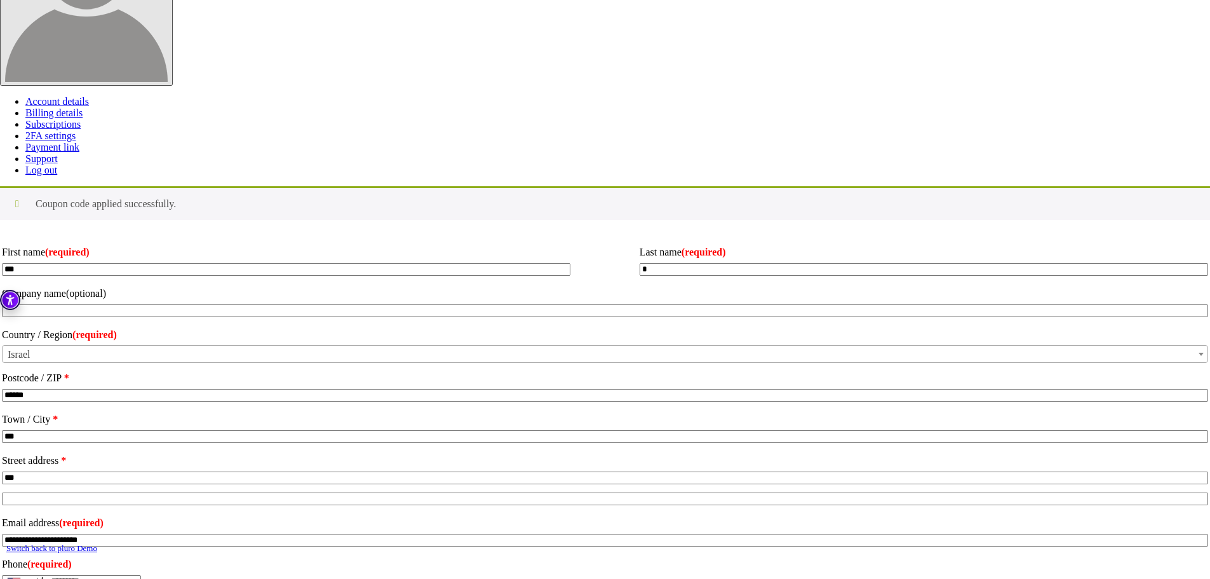
scroll to position [254, 0]
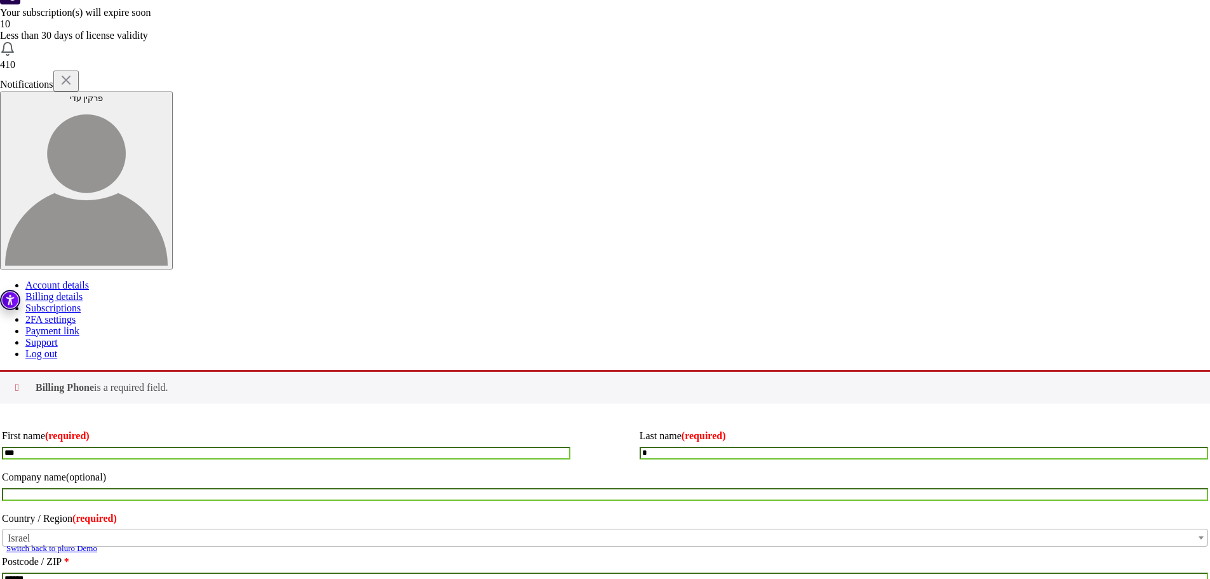
scroll to position [0, 0]
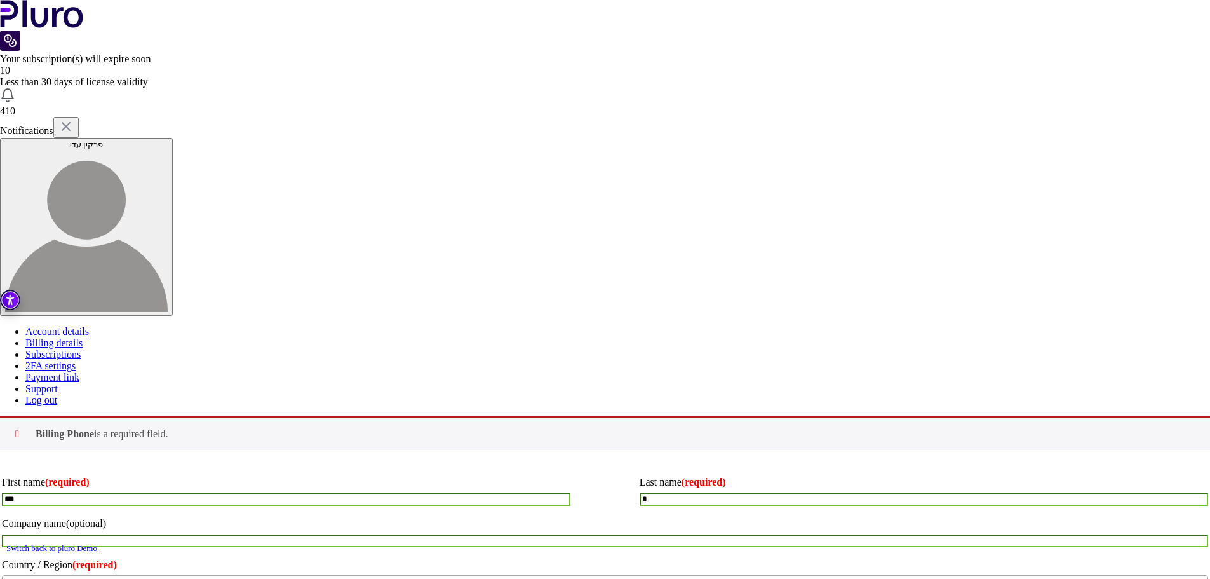
click at [0, 0] on form "If you have a coupon code, please apply it below. Coupon: ******** Apply coupon" at bounding box center [0, 0] width 0 height 0
click at [0, 0] on button "Apply coupon" at bounding box center [0, 0] width 0 height 0
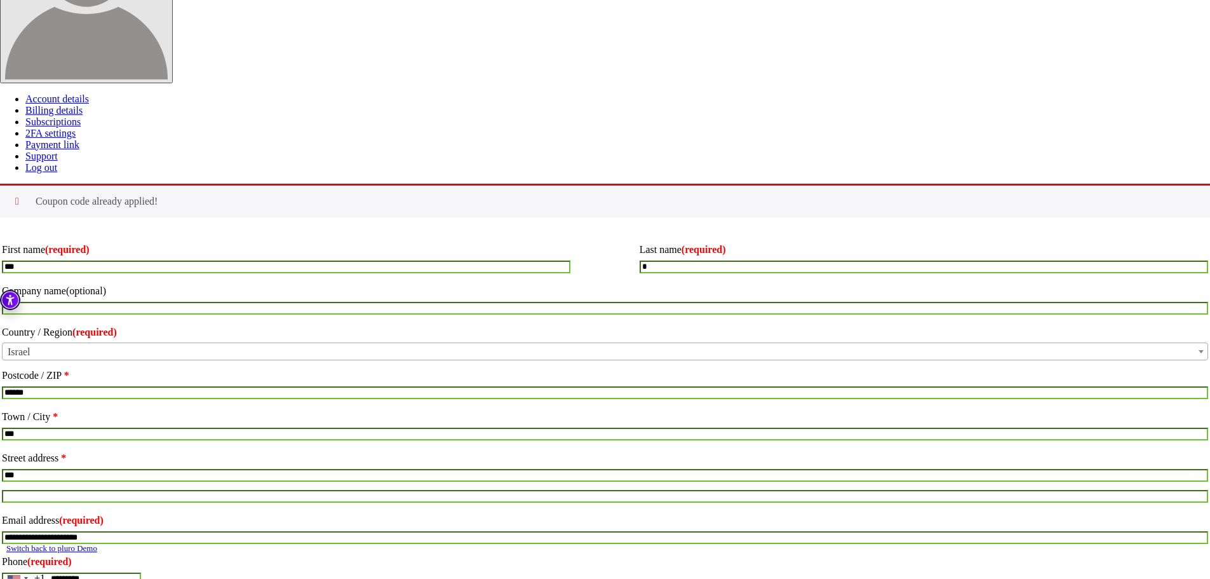
scroll to position [307, 0]
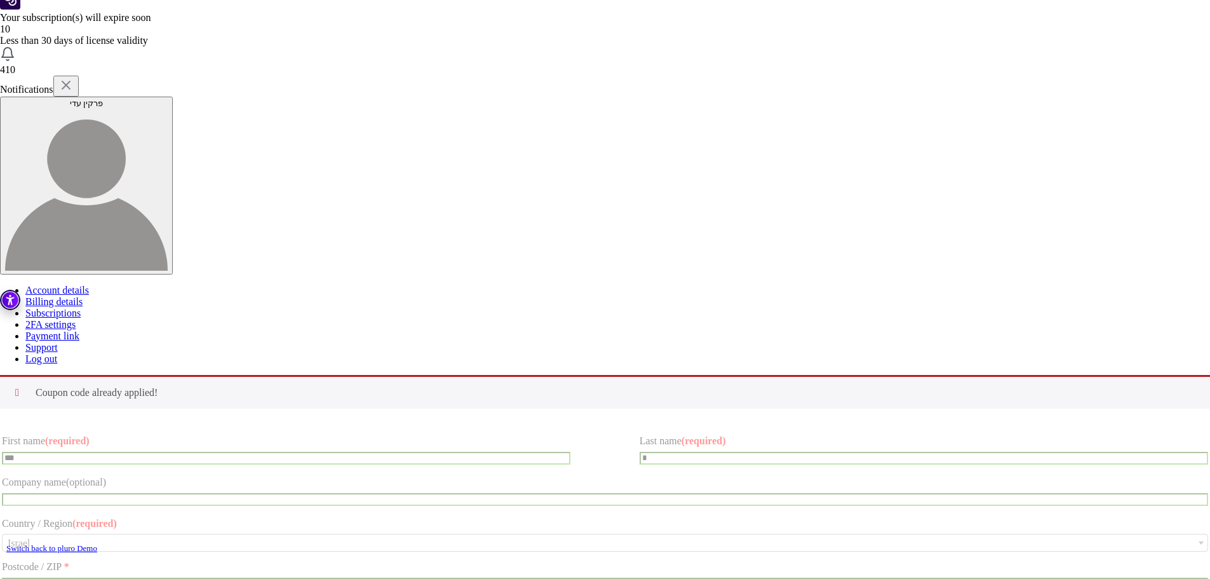
scroll to position [0, 0]
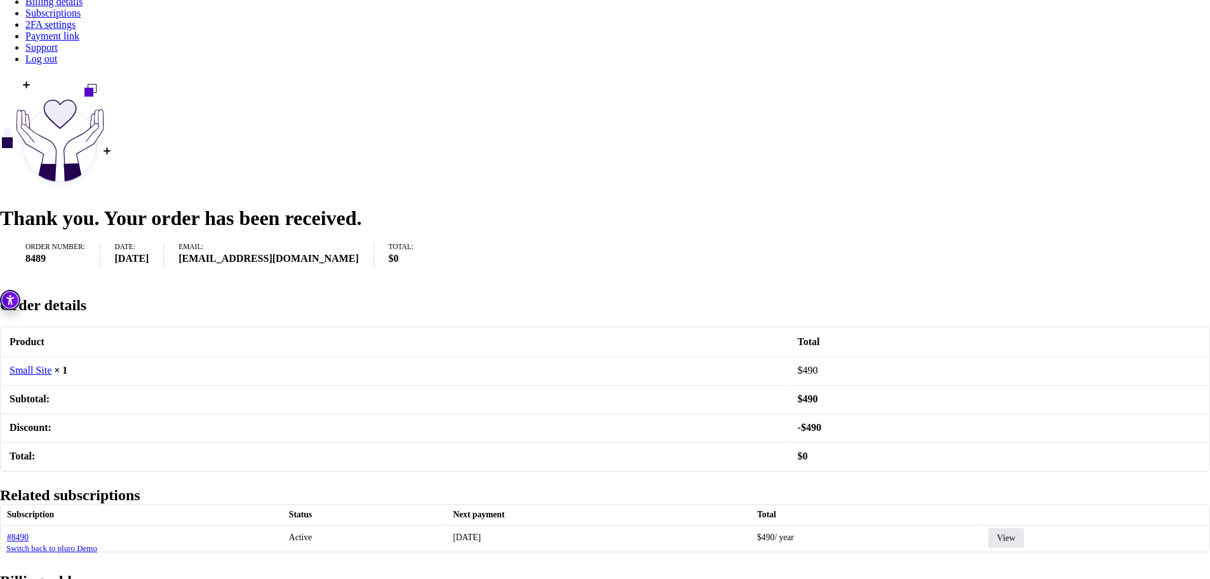
scroll to position [354, 0]
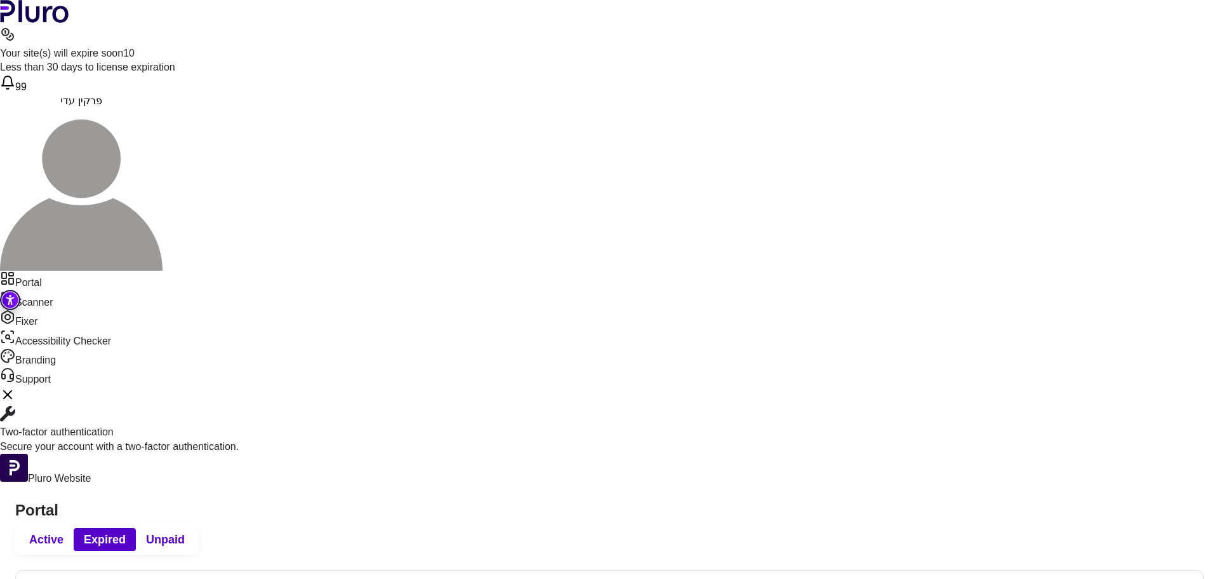
click at [64, 532] on span "Active" at bounding box center [46, 539] width 34 height 15
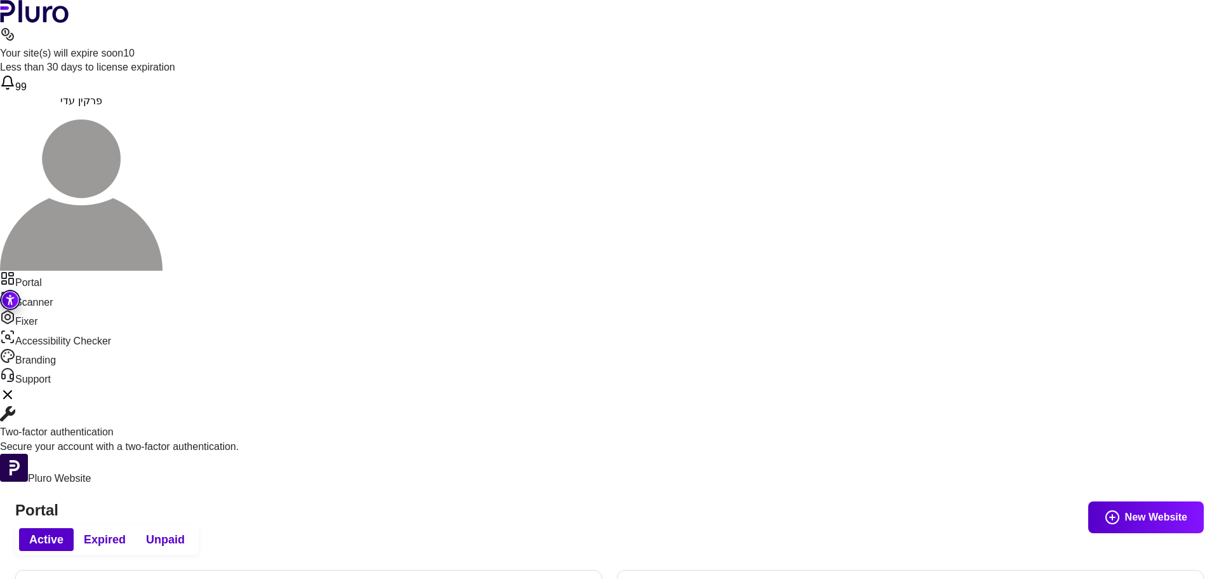
click at [126, 532] on span "Expired" at bounding box center [105, 539] width 42 height 15
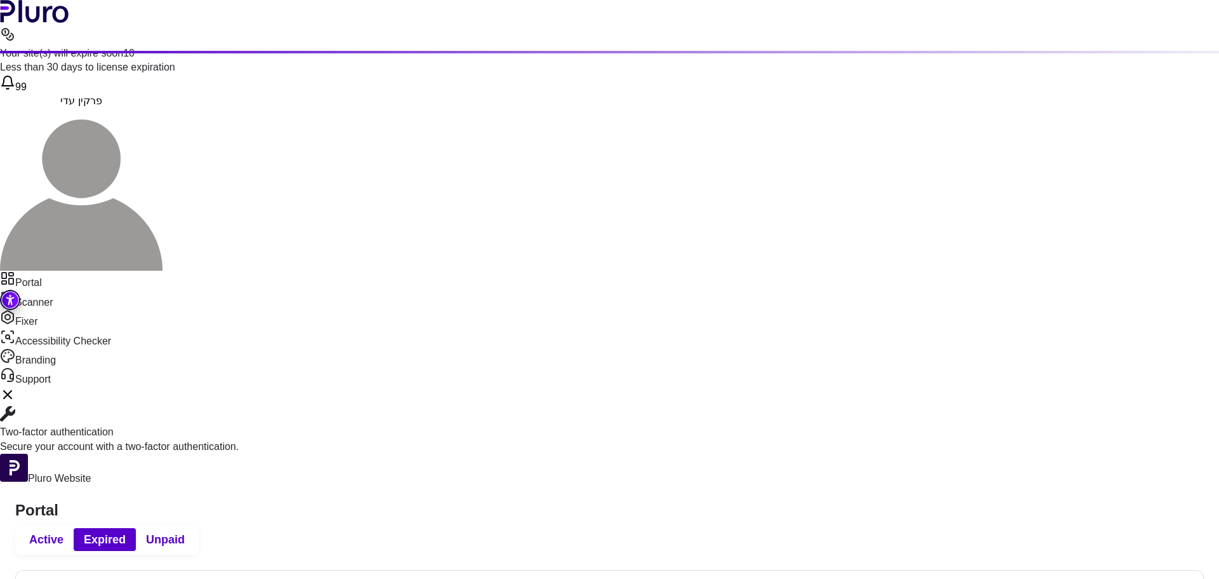
scroll to position [1075, 0]
